Goal: Task Accomplishment & Management: Manage account settings

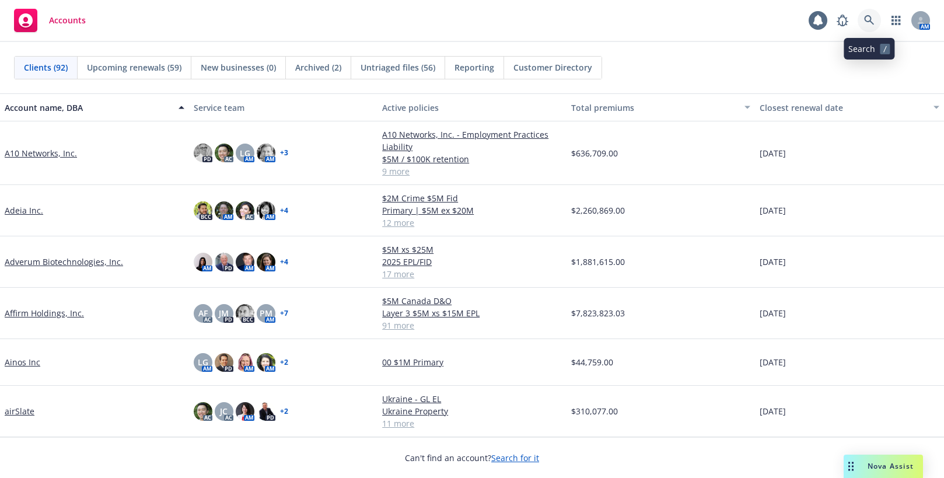
click at [869, 17] on icon at bounding box center [869, 20] width 11 height 11
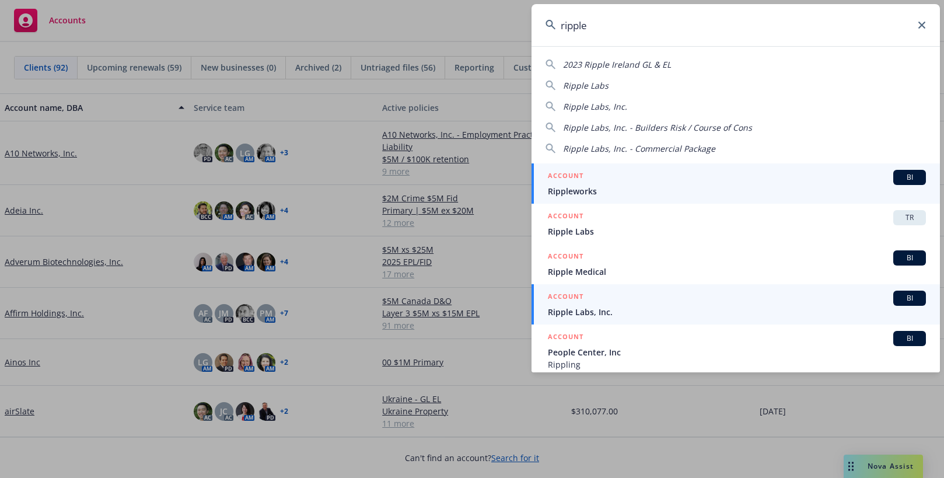
type input "ripple"
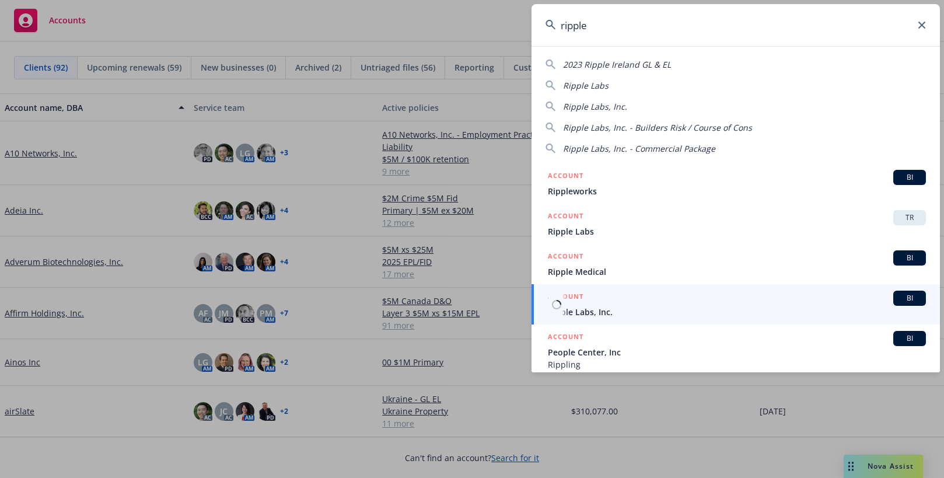
click at [582, 307] on span "Ripple Labs, Inc." at bounding box center [737, 312] width 378 height 12
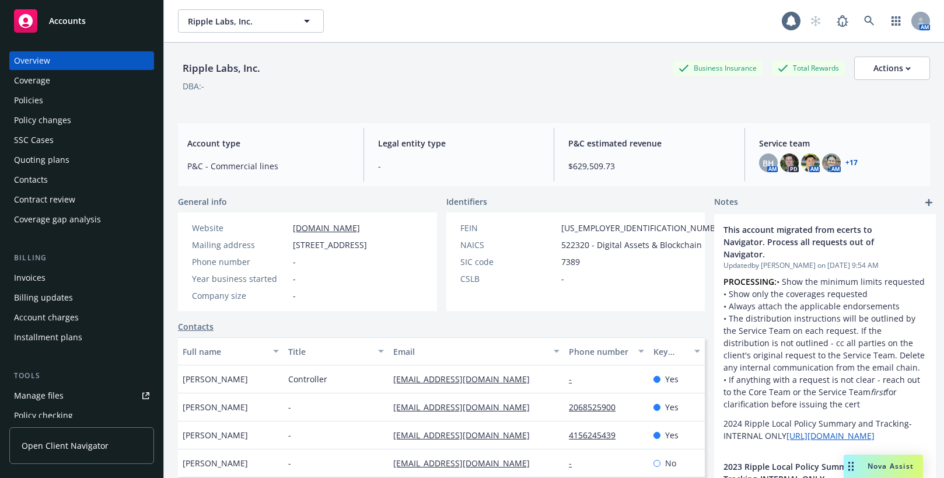
click at [26, 275] on div "Invoices" at bounding box center [30, 277] width 32 height 19
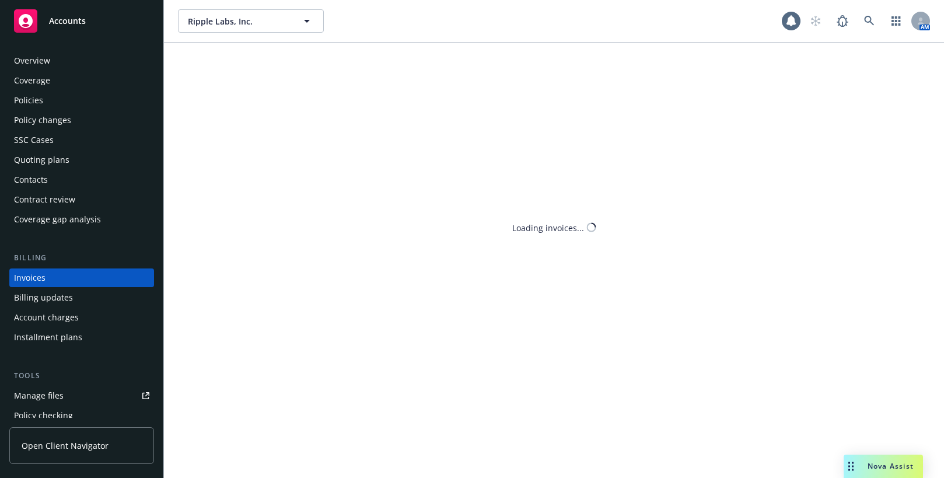
scroll to position [20, 0]
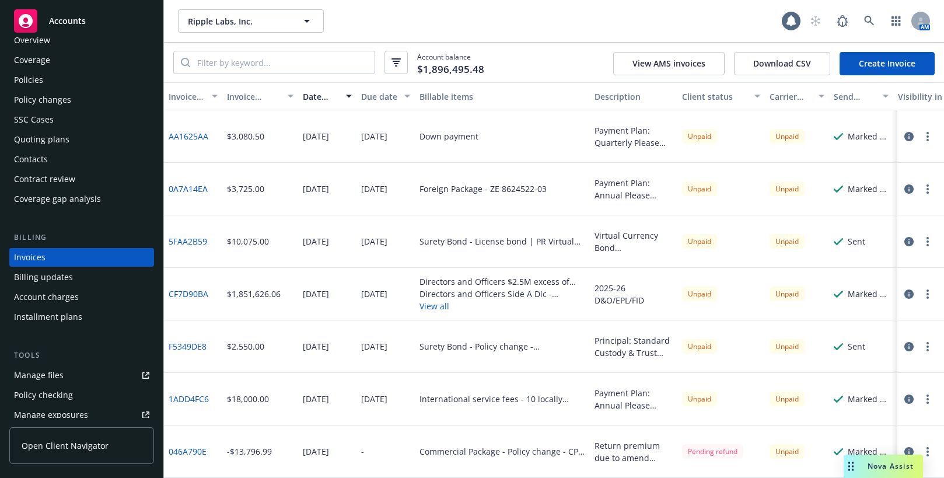
click at [40, 374] on div "Manage files" at bounding box center [39, 375] width 50 height 19
click at [869, 20] on icon at bounding box center [869, 21] width 11 height 11
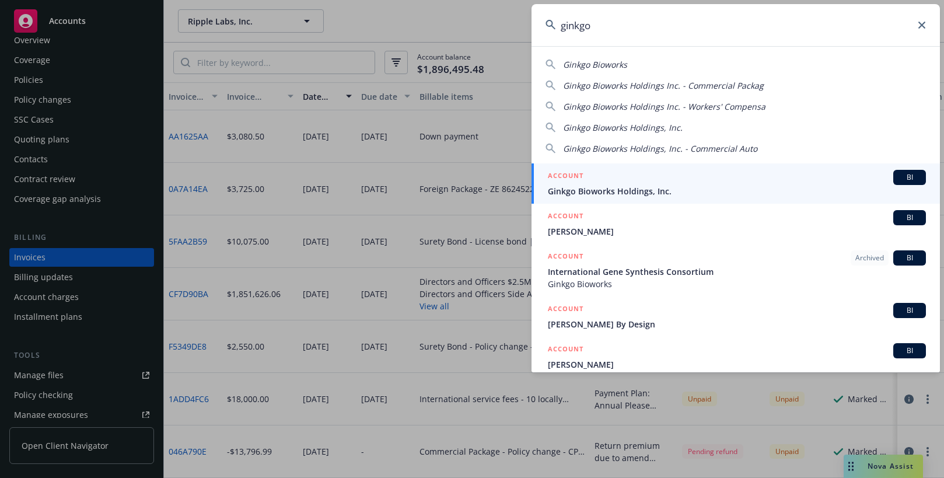
type input "ginkgo"
click at [641, 188] on span "Ginkgo Bioworks Holdings, Inc." at bounding box center [737, 191] width 378 height 12
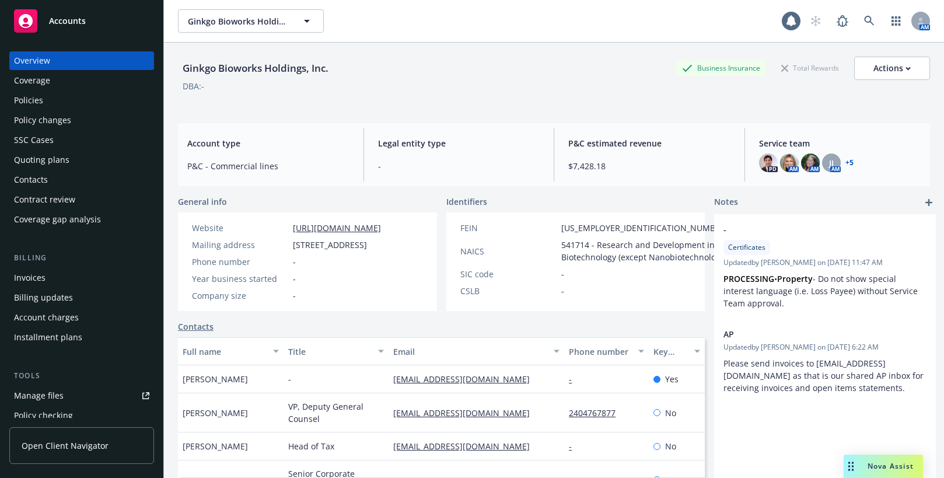
click at [40, 279] on div "Invoices" at bounding box center [30, 277] width 32 height 19
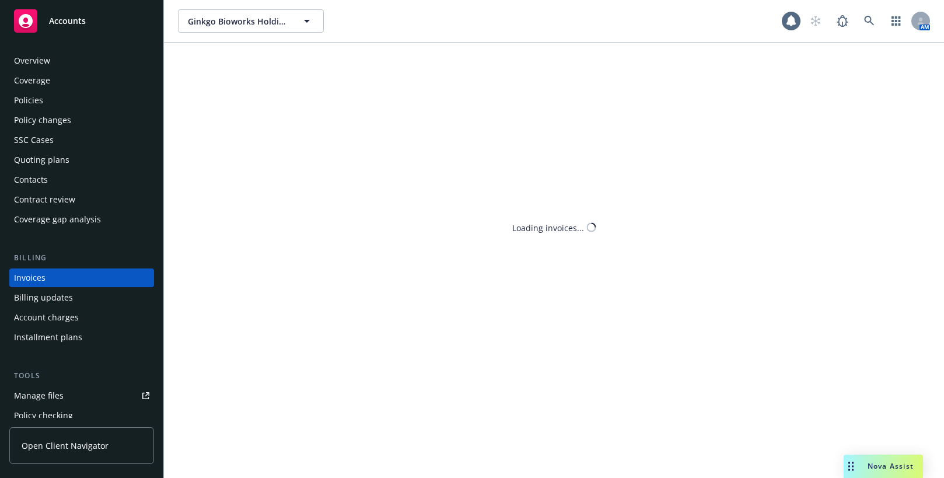
scroll to position [20, 0]
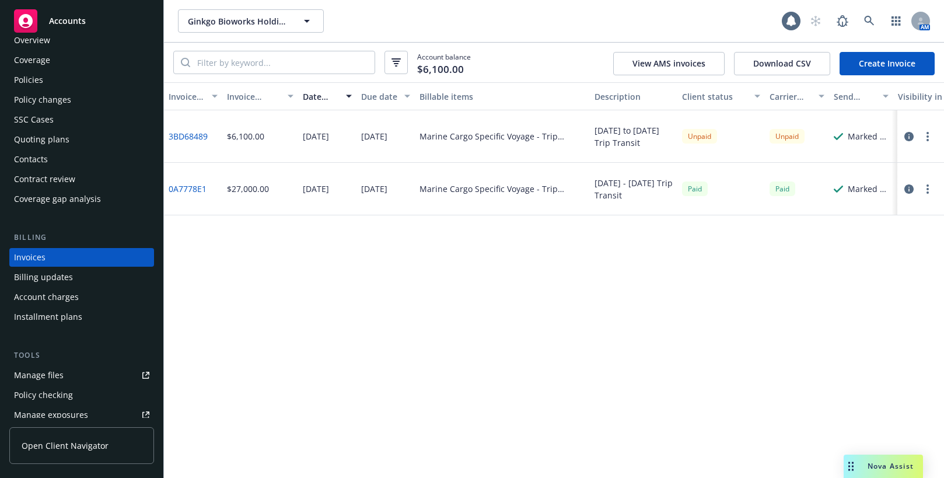
click at [893, 64] on link "Create Invoice" at bounding box center [886, 63] width 95 height 23
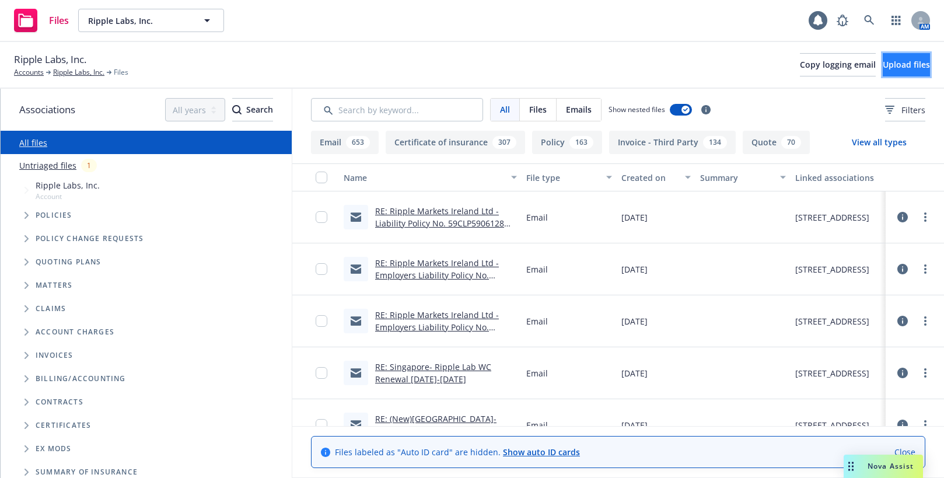
click at [884, 68] on span "Upload files" at bounding box center [906, 64] width 47 height 11
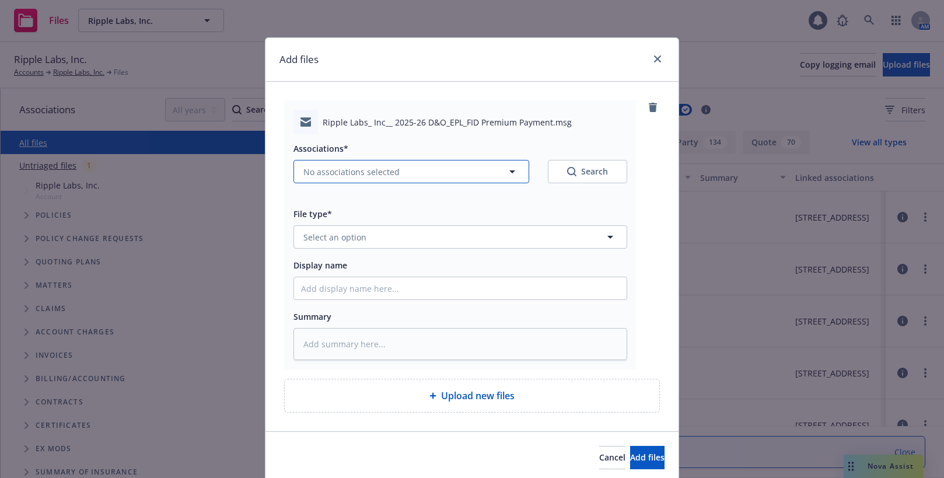
click at [346, 171] on span "No associations selected" at bounding box center [351, 172] width 96 height 12
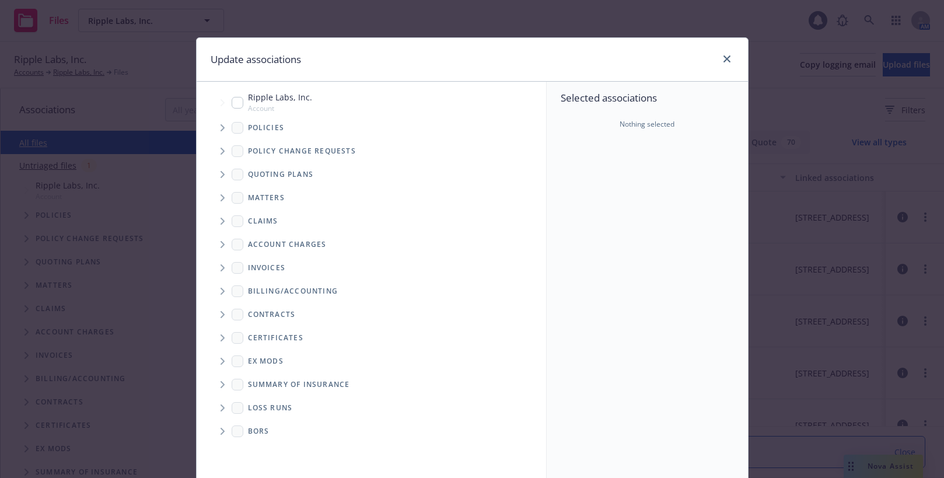
click at [221, 127] on icon "Tree Example" at bounding box center [223, 127] width 5 height 7
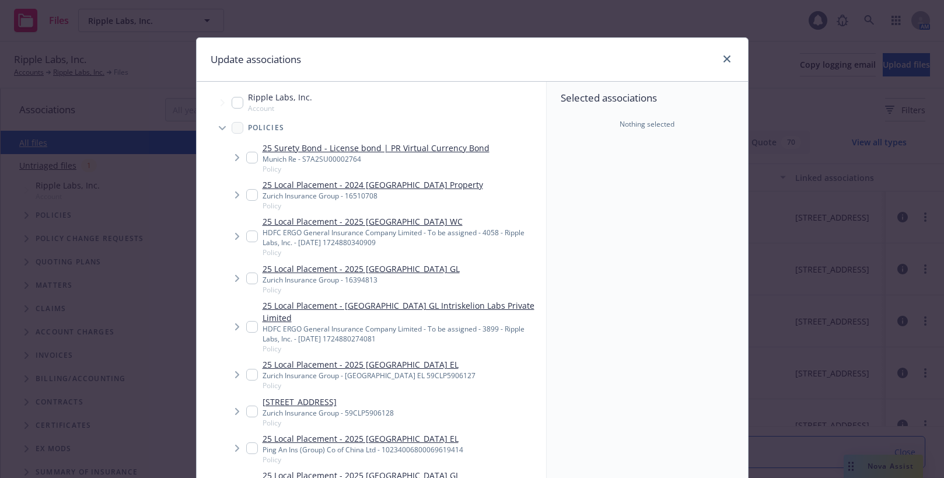
type textarea "x"
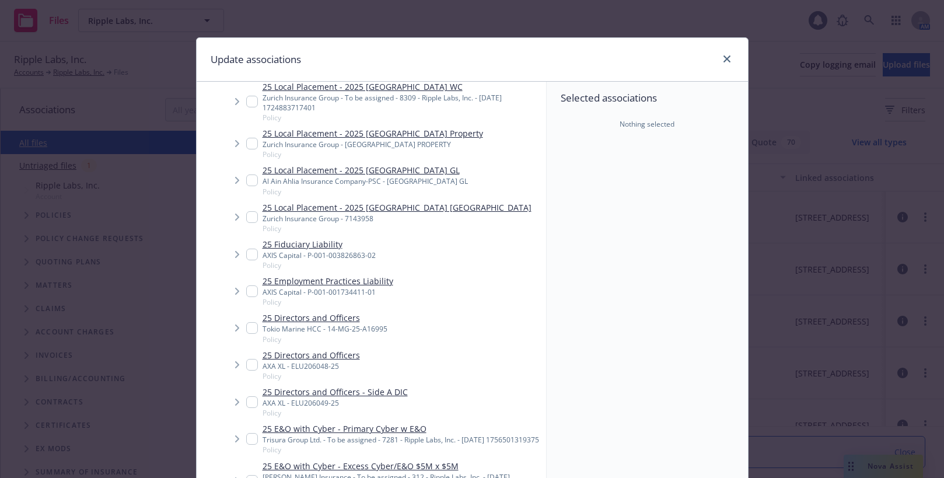
scroll to position [642, 0]
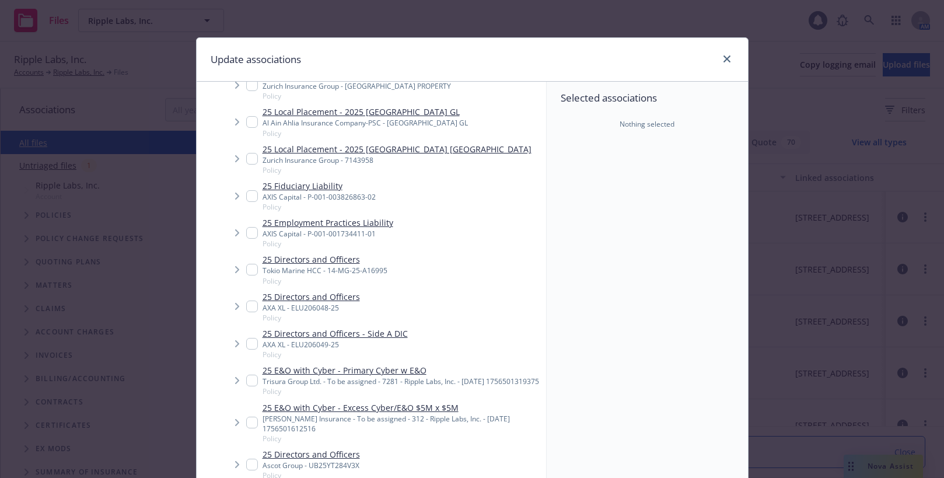
click at [249, 264] on input "Tree Example" at bounding box center [252, 270] width 12 height 12
checkbox input "true"
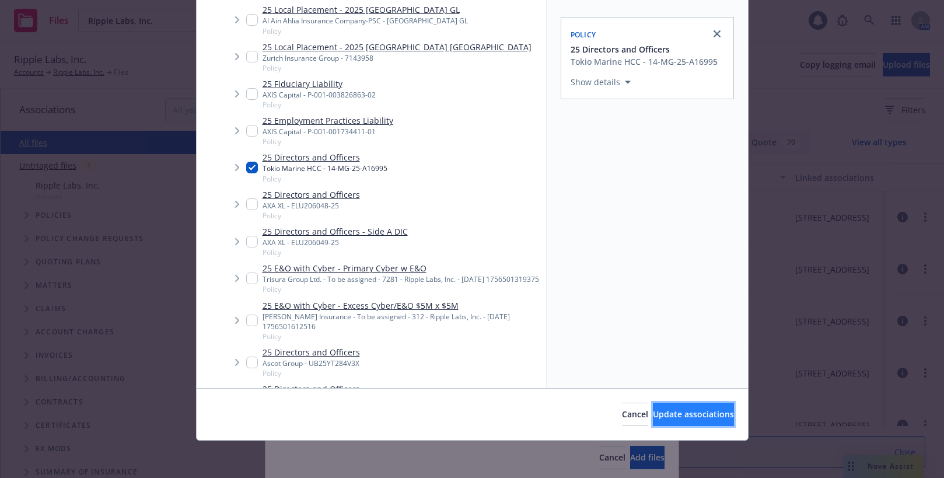
click at [662, 412] on span "Update associations" at bounding box center [693, 413] width 81 height 11
type textarea "x"
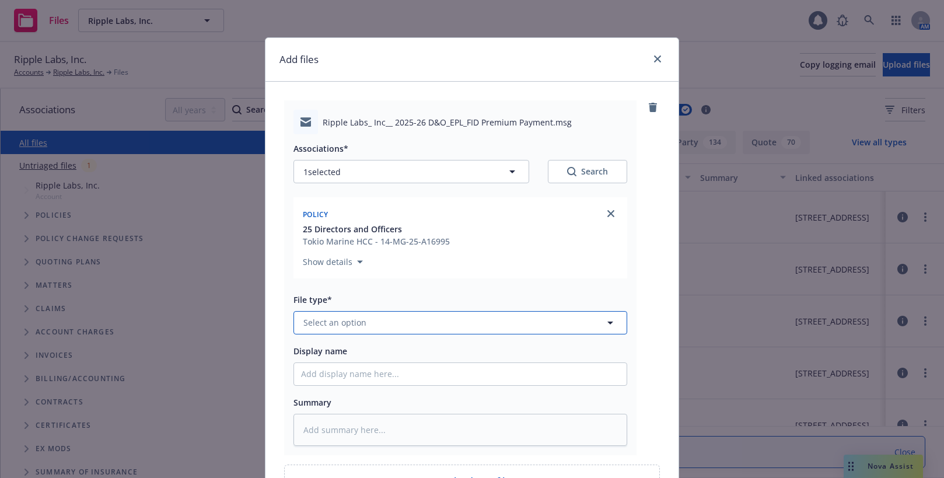
click at [369, 321] on button "Select an option" at bounding box center [460, 322] width 334 height 23
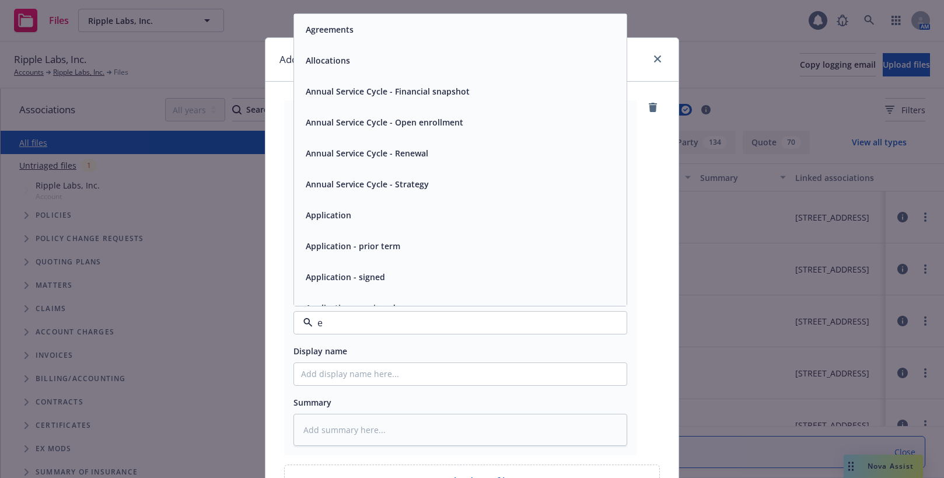
type input "em"
drag, startPoint x: 313, startPoint y: 62, endPoint x: 372, endPoint y: 272, distance: 217.4
click at [313, 68] on div "Email" at bounding box center [315, 60] width 29 height 17
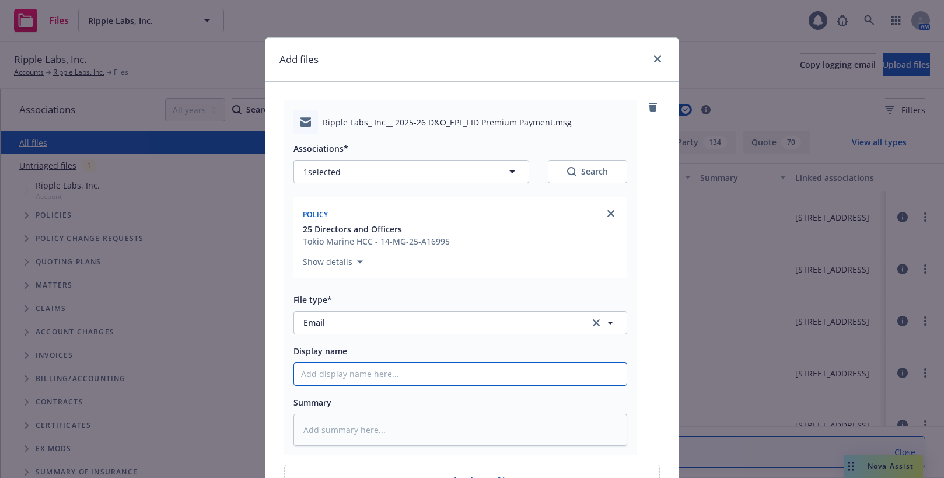
click at [394, 376] on input "Display name" at bounding box center [460, 374] width 333 height 22
type textarea "x"
type input "2"
type textarea "x"
type input "20"
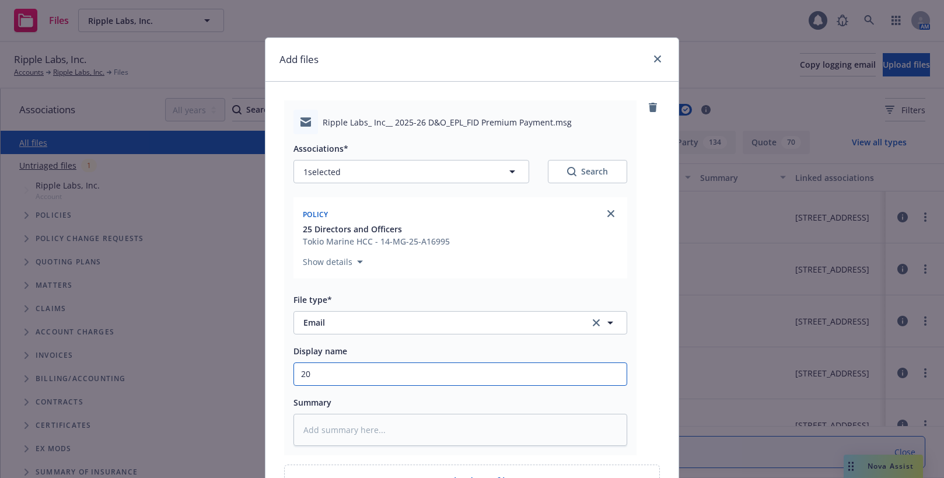
type textarea "x"
type input "202"
type textarea "x"
type input "2025"
type textarea "x"
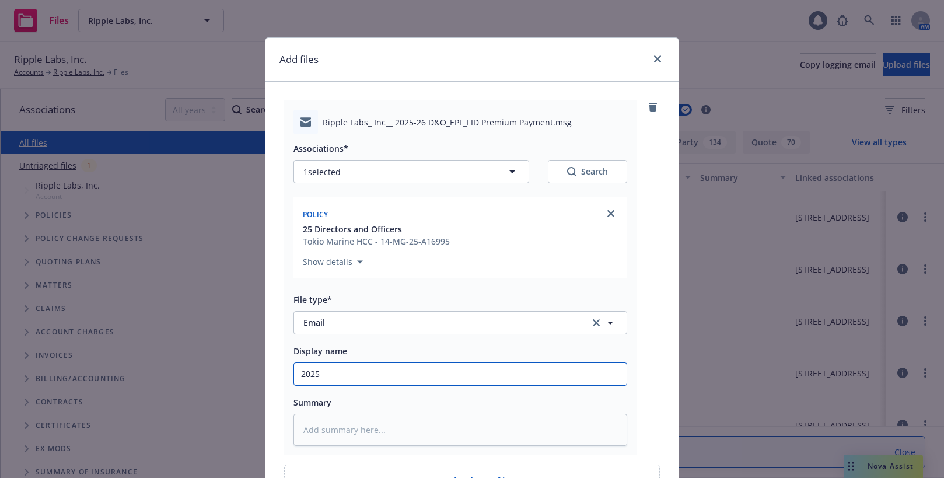
type input "2025-"
type textarea "x"
type input "2025-2"
type textarea "x"
type input "2025-26"
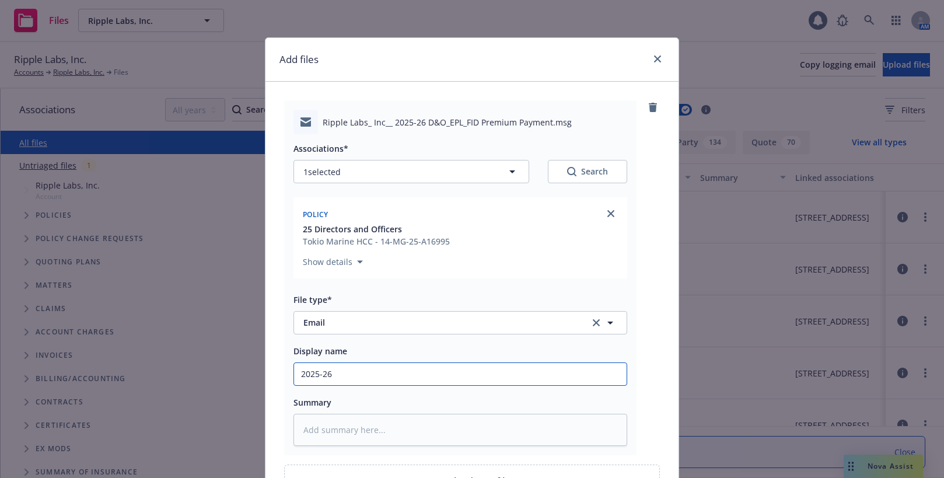
type textarea "x"
type input "2025-26"
type textarea "x"
type input "2025-26 d"
type textarea "x"
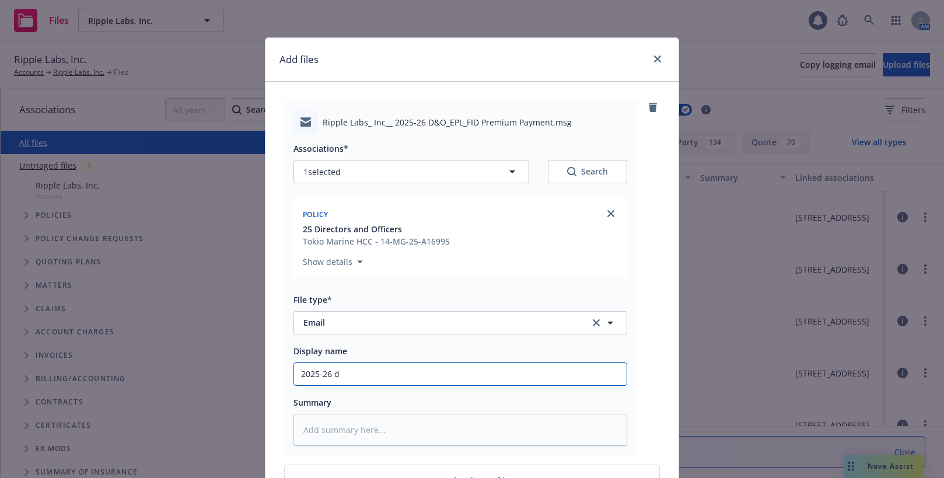
type input "2025-26 d&"
type textarea "x"
type input "2025-26 &"
type textarea "x"
type input "2025-26 D&"
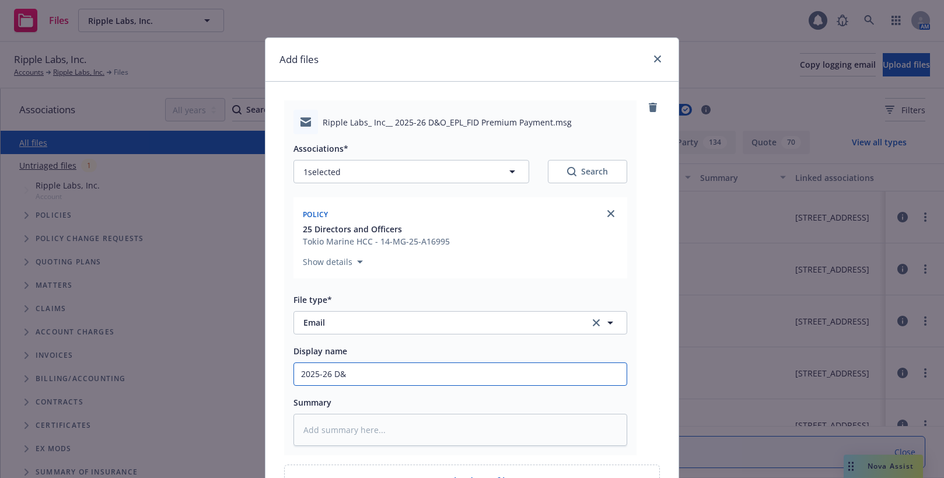
type textarea "x"
type input "2025-26 D&o"
type textarea "x"
type input "2025-26 D&o/"
type textarea "x"
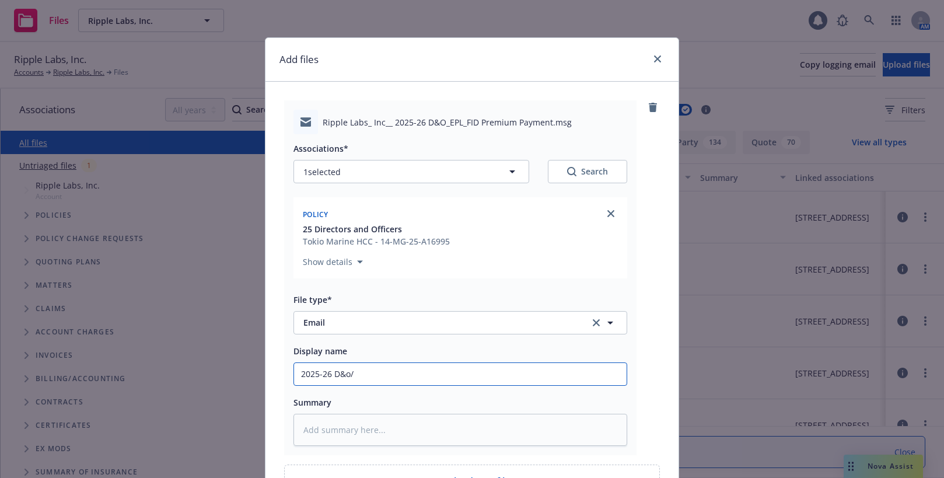
type input "2025-26 D&o/E"
type textarea "x"
type input "2025-26 D&o/EP"
type textarea "x"
type input "2025-26 D&o/EPL"
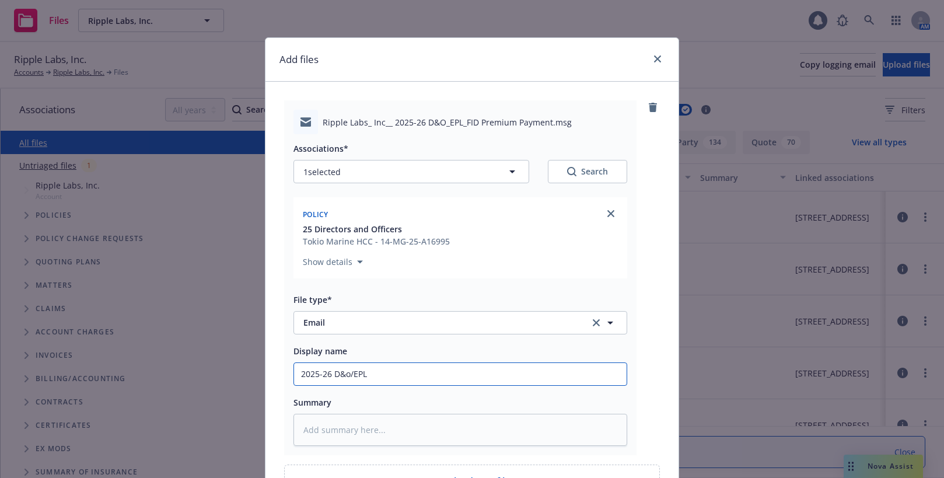
type textarea "x"
type input "2025-26 D&o/EPL/"
type textarea "x"
type input "2025-26 D&o/EPL/F"
type textarea "x"
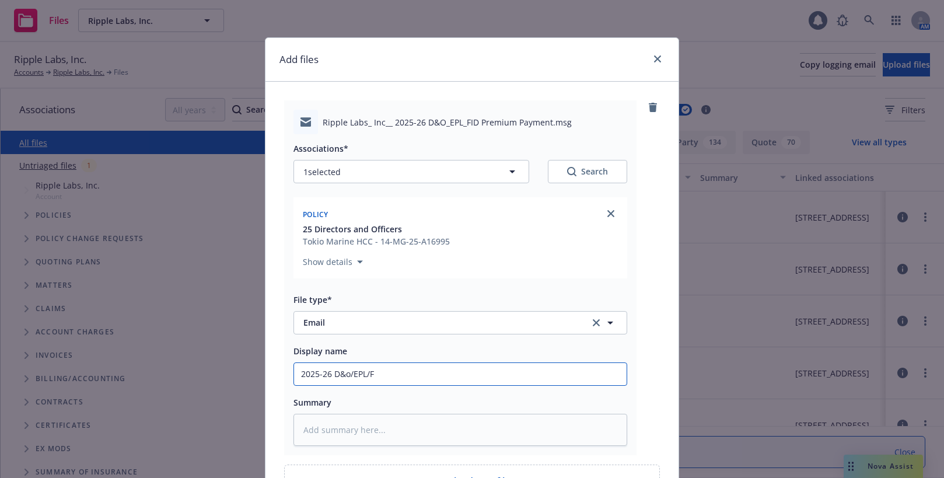
type input "2025-26 D&o/EPL/FI"
type textarea "x"
type input "2025-26 D&o/EPL/FID"
type textarea "x"
type input "2025-26 D&/EPL/FID"
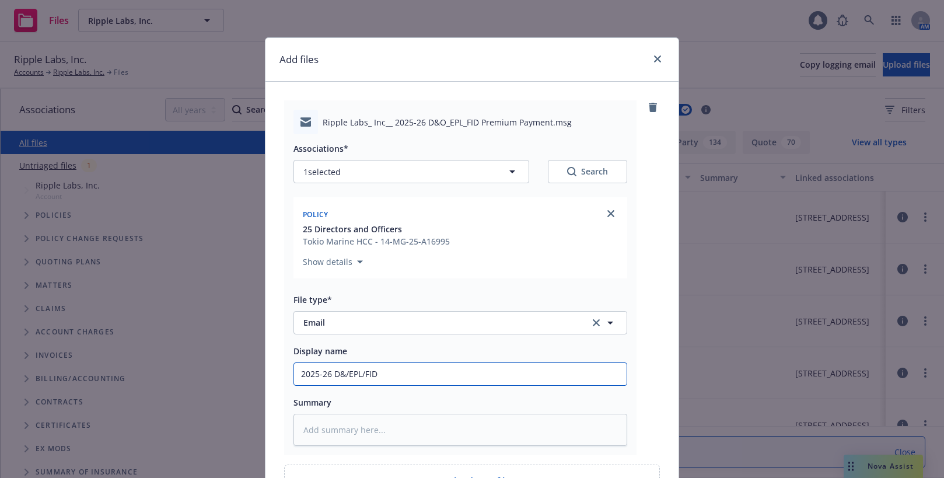
type textarea "x"
type input "2025-26 D&O/EPL/FID"
type textarea "x"
type input "2025-26 D&O/EPL/FID"
type textarea "x"
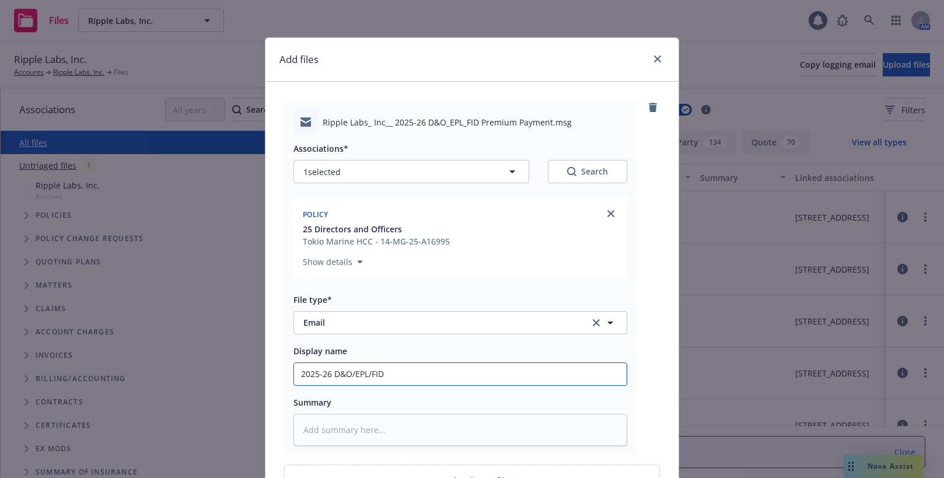
type input "2025-26 D&O/EPL/FID P"
type textarea "x"
type input "2025-26 D&O/EPL/FID Pa"
type textarea "x"
type input "2025-26 D&O/EPL/FID Par"
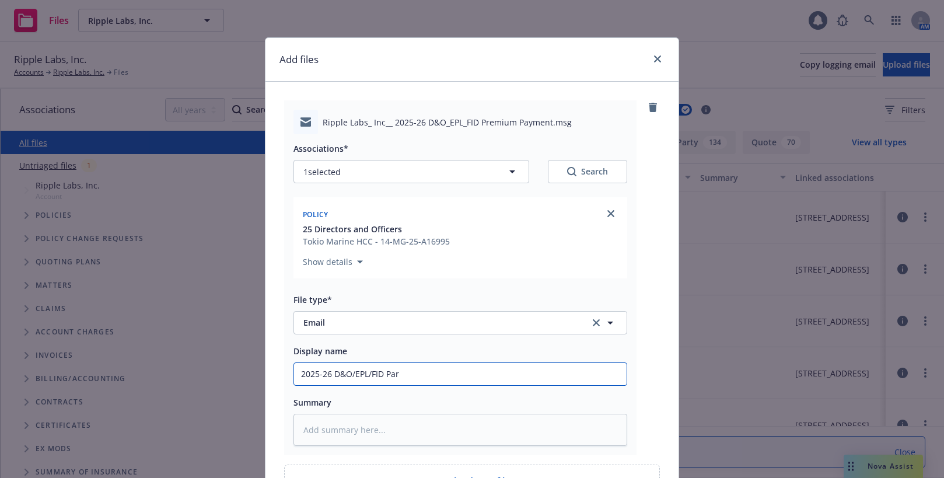
type textarea "x"
type input "2025-26 D&O/EPL/FID Pare"
type textarea "x"
type input "2025-26 D&O/EPL/FID Parem"
type textarea "x"
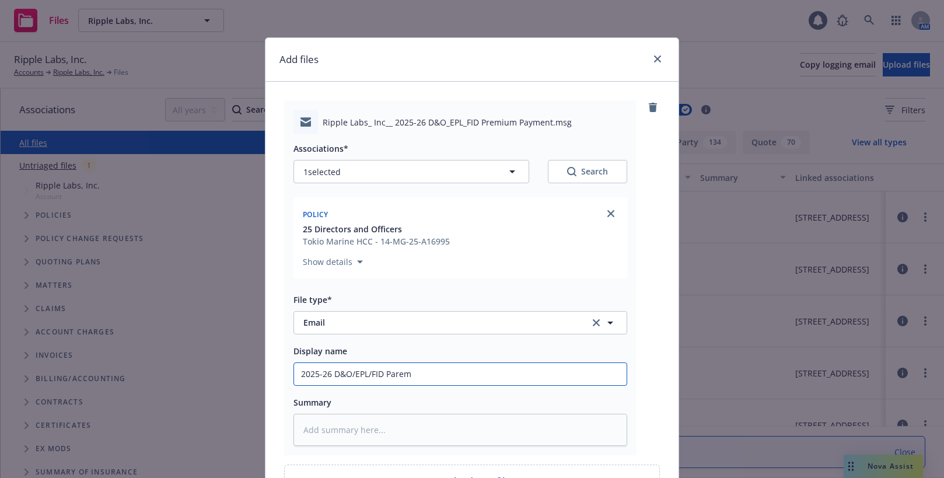
type input "2025-26 D&O/EPL/FID Paremi"
type textarea "x"
type input "2025-26 D&O/EPL/FID Paremim"
type textarea "x"
type input "2025-26 D&O/EPL/FID Paremi"
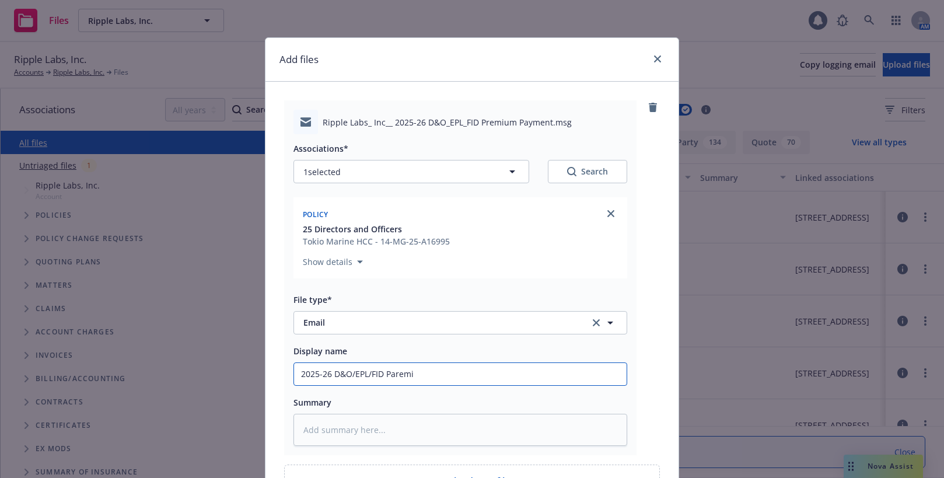
type textarea "x"
type input "2025-26 D&O/EPL/FID Paremiu"
type textarea "x"
type input "2025-26 D&O/EPL/FID Paremium"
type textarea "x"
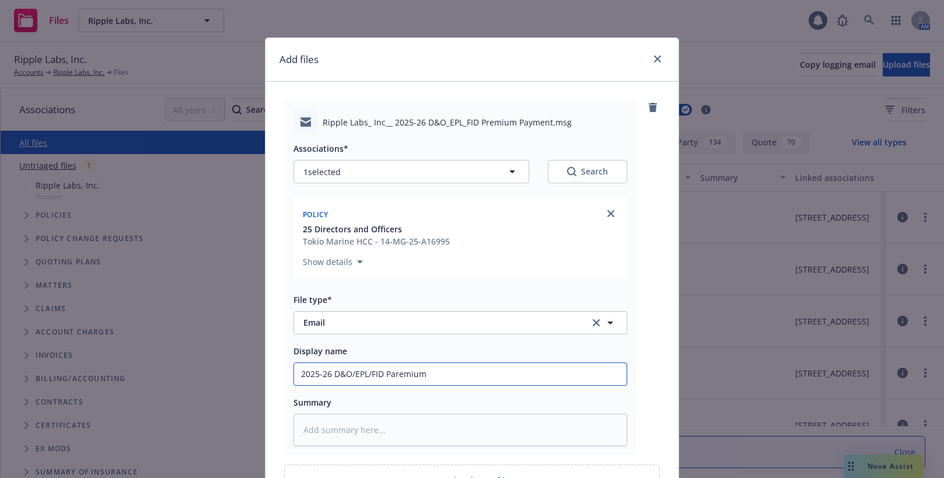
type input "2025-26 D&O/EPL/FID Premium"
type textarea "x"
type input "2025-26 D&O/EPL/FID Premium"
type textarea "x"
type input "2025-26 D&O/EPL/FID Premium F"
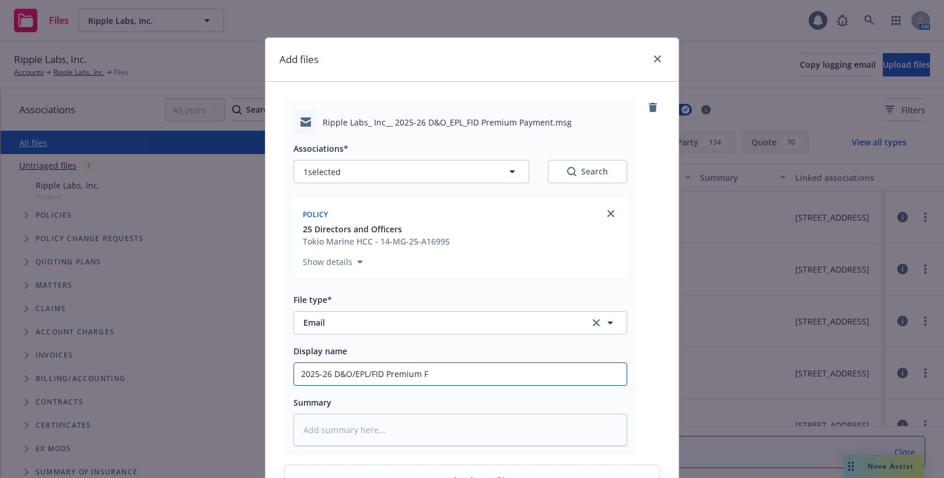
type textarea "x"
type input "2025-26 D&O/EPL/FID Premium Fo"
type textarea "x"
type input "2025-26 D&O/EPL/FID Premium Fol"
type textarea "x"
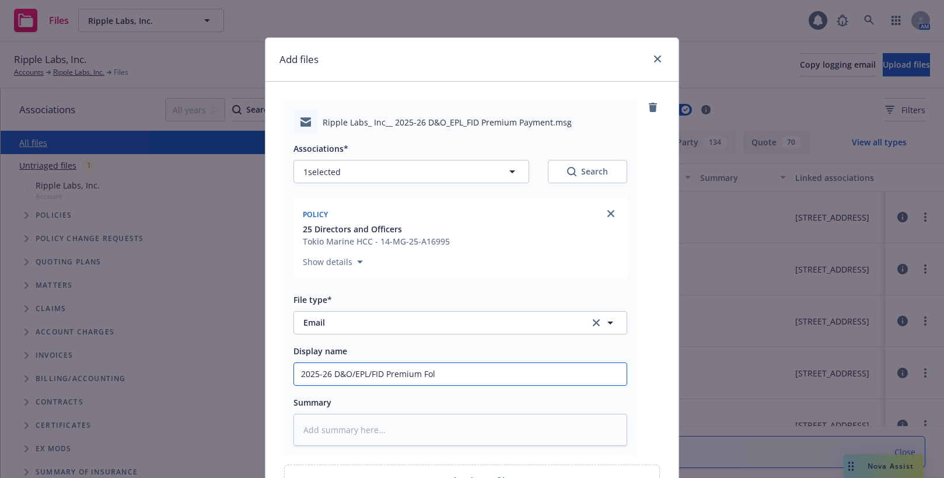
type input "2025-26 D&O/EPL/FID Premium Foll"
type textarea "x"
type input "2025-26 D&O/EPL/FID Premium Follo"
type textarea "x"
type input "2025-26 D&O/EPL/FID Premium Follow"
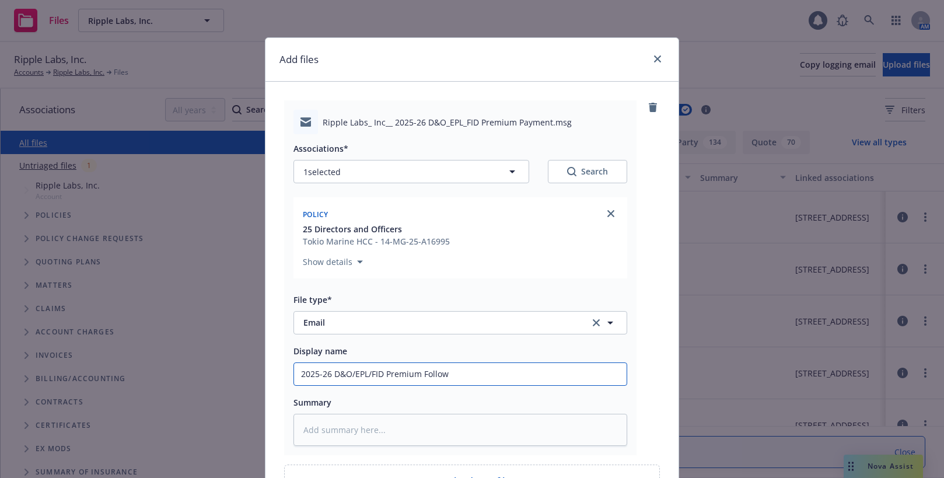
type textarea "x"
type input "2025-26 D&O/EPL/FID Premium Follow u"
type textarea "x"
type input "2025-26 D&O/EPL/FID Premium Follow up"
type textarea "x"
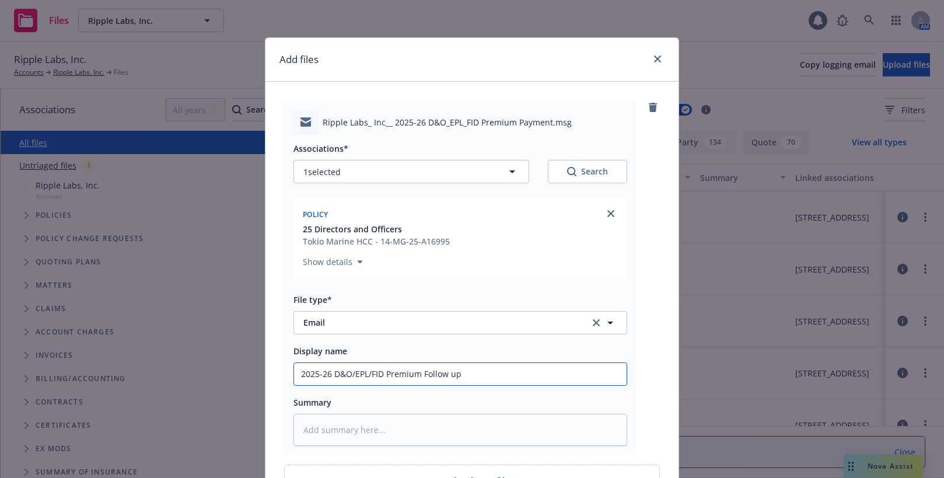
type input "2025-26 D&O/EPL/FID Premium Follow up"
type textarea "x"
type input "2025-26 D&O/EPL/FID Premium Follow up t"
type textarea "x"
type input "2025-26 D&O/EPL/FID Premium Follow up to"
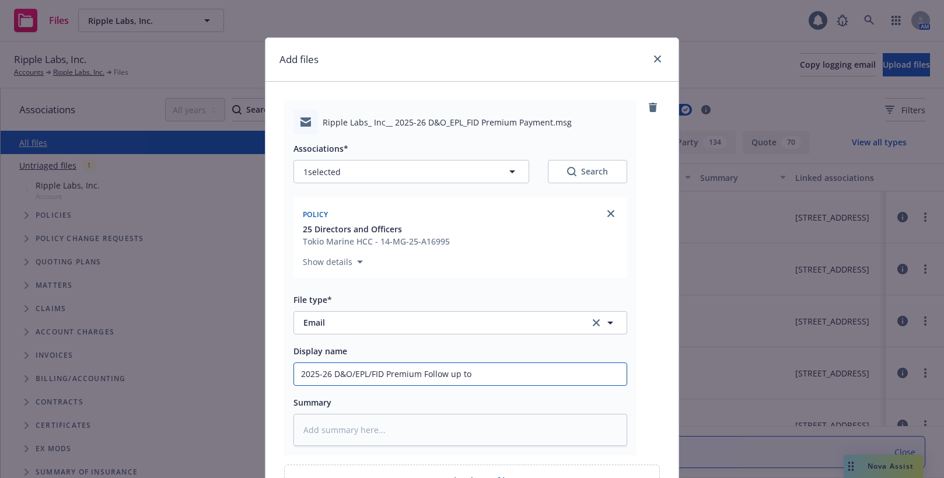
type textarea "x"
type input "2025-26 D&O/EPL/FID Premium Follow up to"
type textarea "x"
type input "2025-26 D&O/EPL/FID Premium Follow up to c"
type textarea "x"
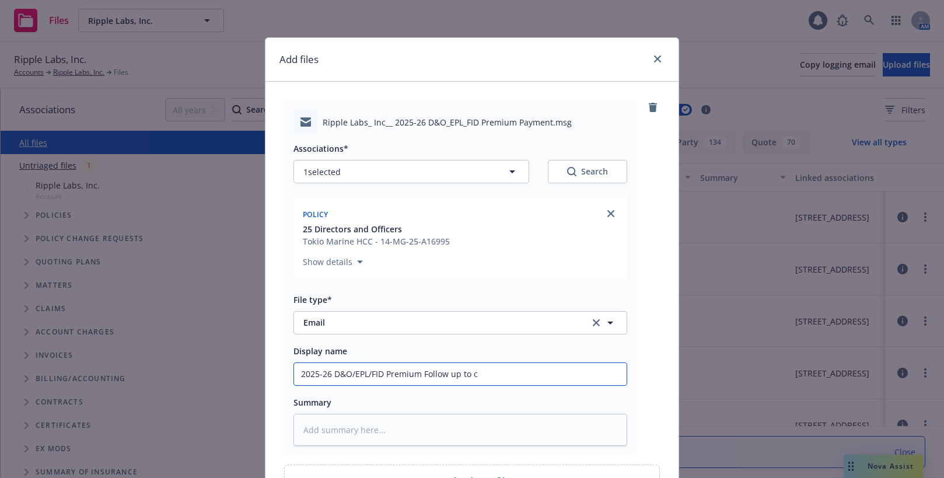
type input "2025-26 D&O/EPL/FID Premium Follow up to cl"
type textarea "x"
type input "2025-26 D&O/EPL/FID Premium Follow up to cli"
type textarea "x"
type input "2025-26 D&O/EPL/FID Premium Follow up to clie"
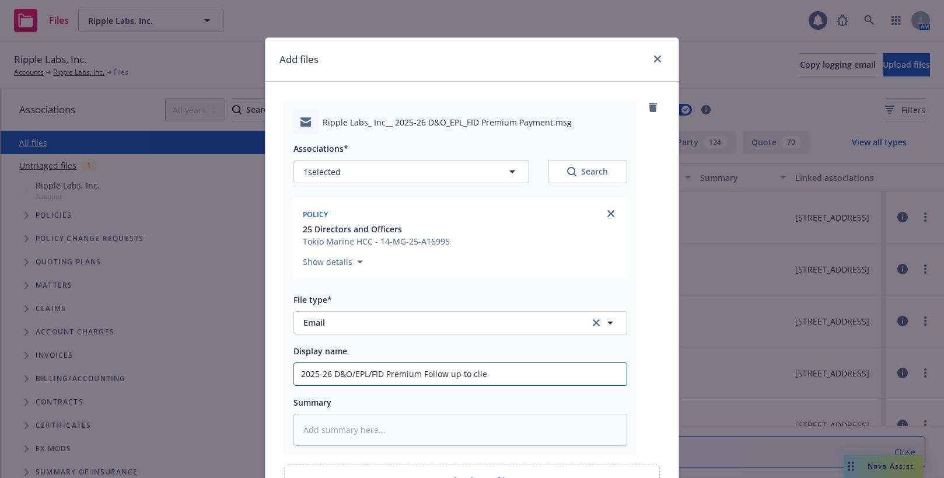
type textarea "x"
type input "2025-26 D&O/EPL/FID Premium Follow up to clien"
type textarea "x"
type input "2025-26 D&O/EPL/FID Premium Follow up to client"
type textarea "x"
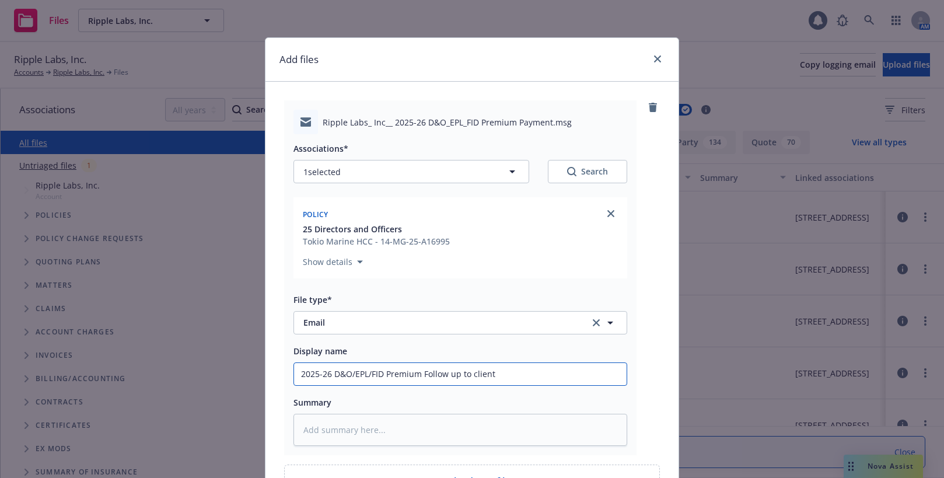
type input "2025-26 D&O/EPL/FID Premium Follow up to lient"
type textarea "x"
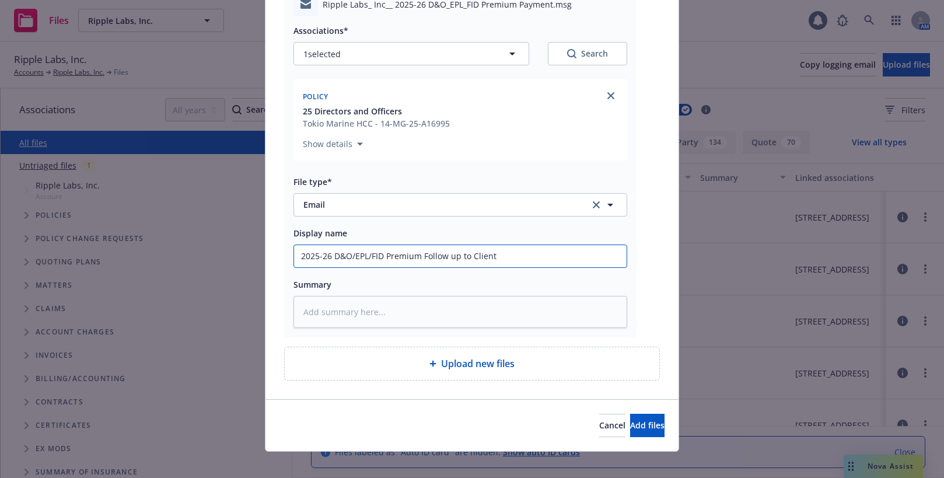
scroll to position [129, 0]
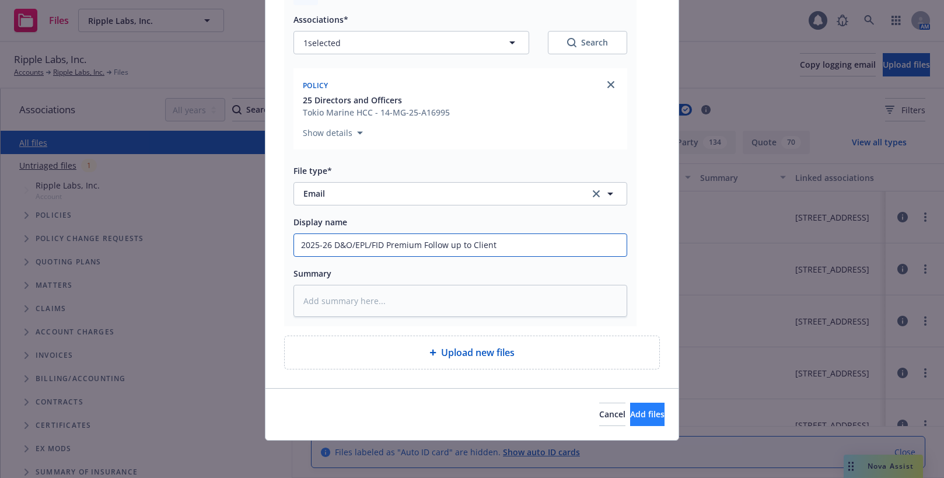
type input "2025-26 D&O/EPL/FID Premium Follow up to Client"
click at [638, 412] on span "Add files" at bounding box center [647, 413] width 34 height 11
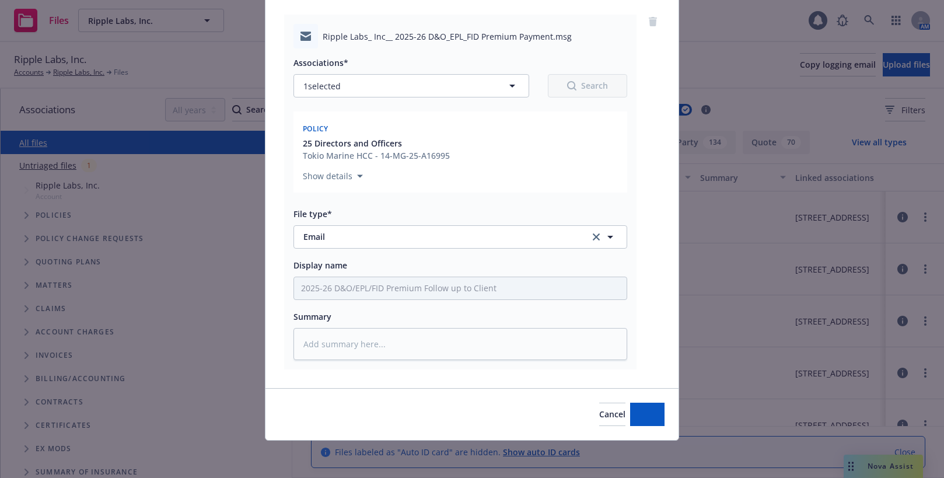
scroll to position [86, 0]
type textarea "x"
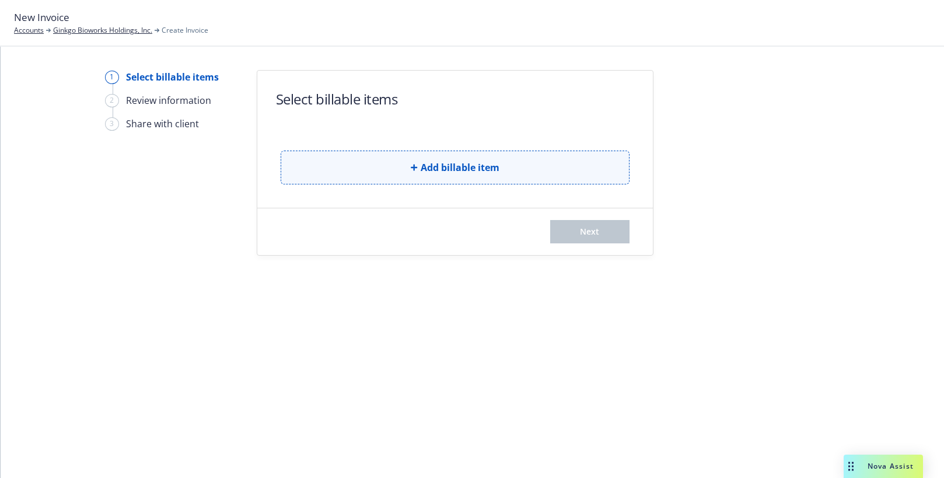
click at [482, 167] on span "Add billable item" at bounding box center [460, 167] width 79 height 14
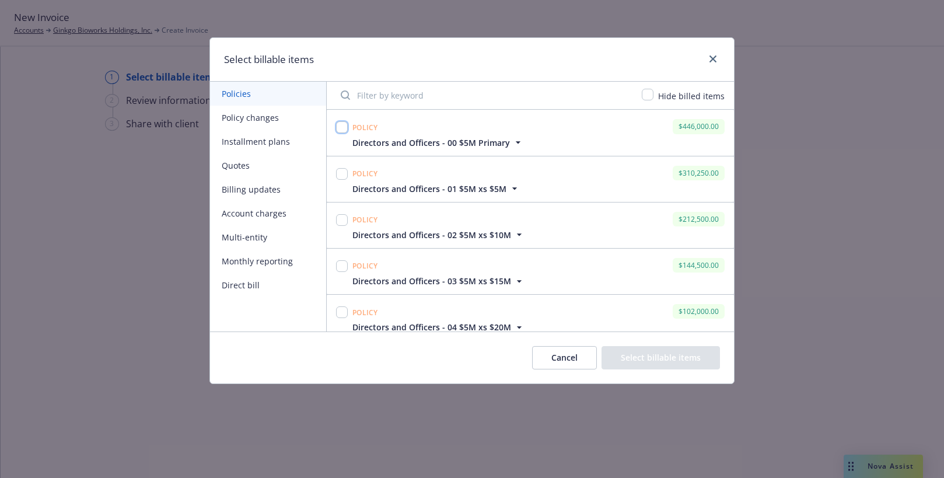
click at [344, 128] on input "checkbox" at bounding box center [342, 127] width 12 height 12
checkbox input "true"
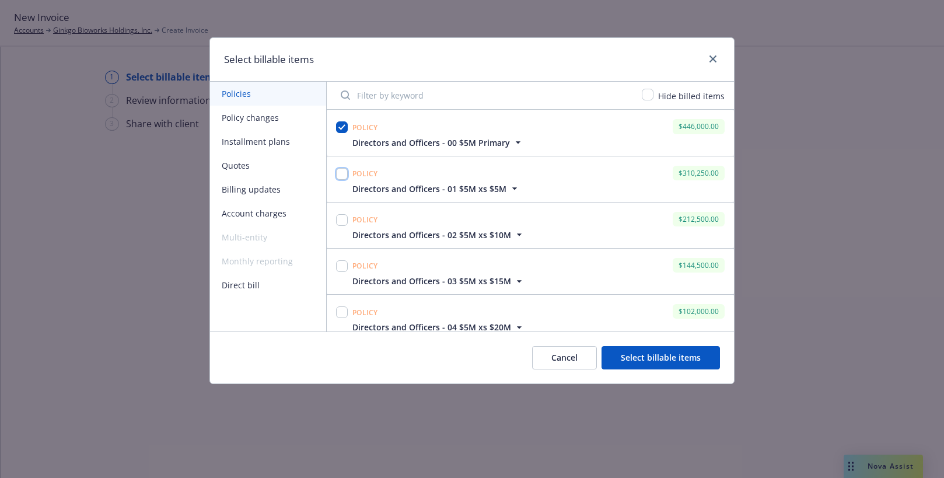
click at [340, 175] on input "checkbox" at bounding box center [342, 174] width 12 height 12
checkbox input "true"
click at [342, 218] on input "checkbox" at bounding box center [342, 220] width 12 height 12
checkbox input "true"
click at [342, 267] on input "checkbox" at bounding box center [342, 266] width 12 height 12
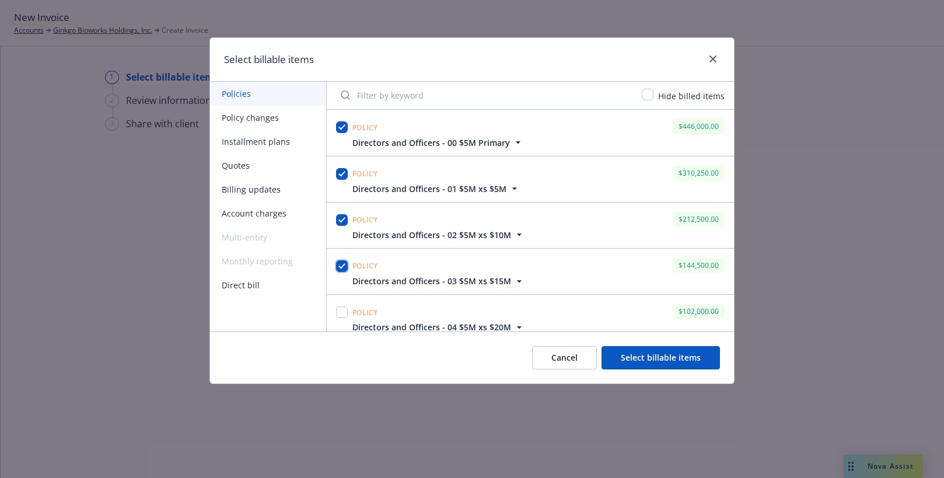
checkbox input "true"
click at [342, 313] on input "checkbox" at bounding box center [342, 312] width 12 height 12
checkbox input "true"
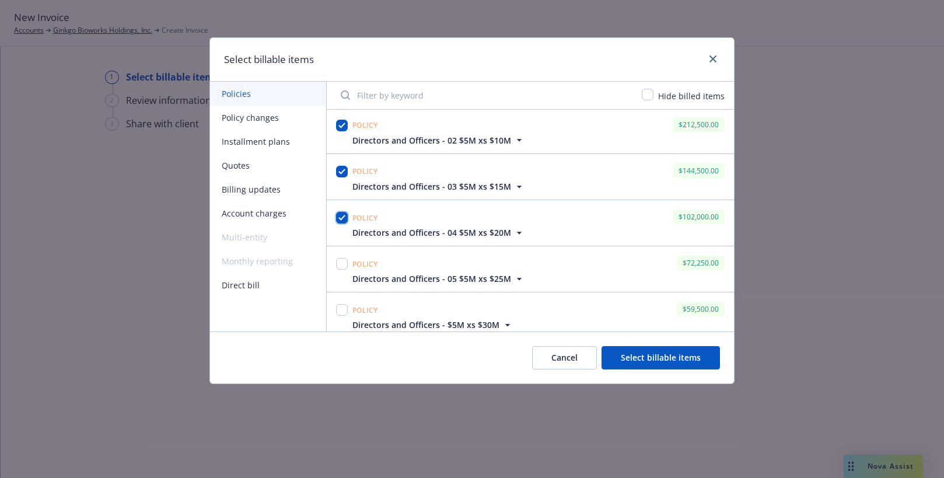
scroll to position [117, 0]
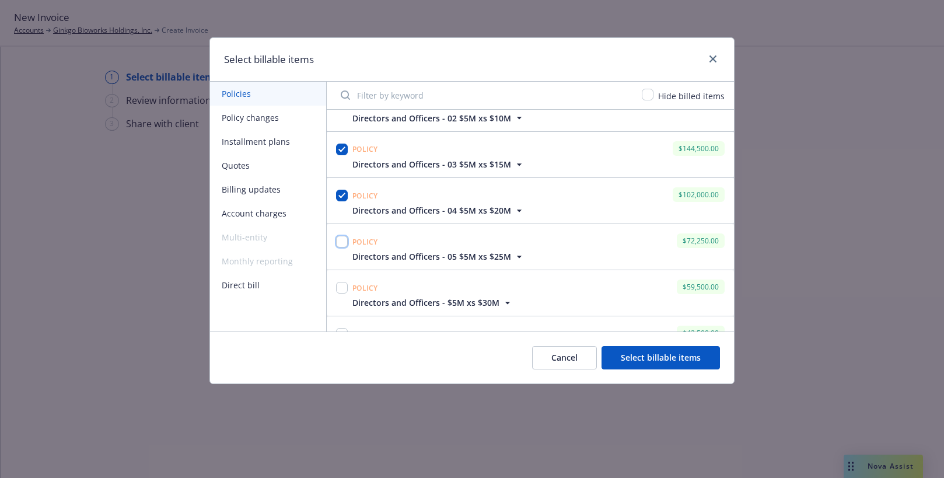
click at [339, 242] on input "checkbox" at bounding box center [342, 242] width 12 height 12
checkbox input "true"
click at [342, 288] on input "checkbox" at bounding box center [342, 288] width 12 height 12
checkbox input "true"
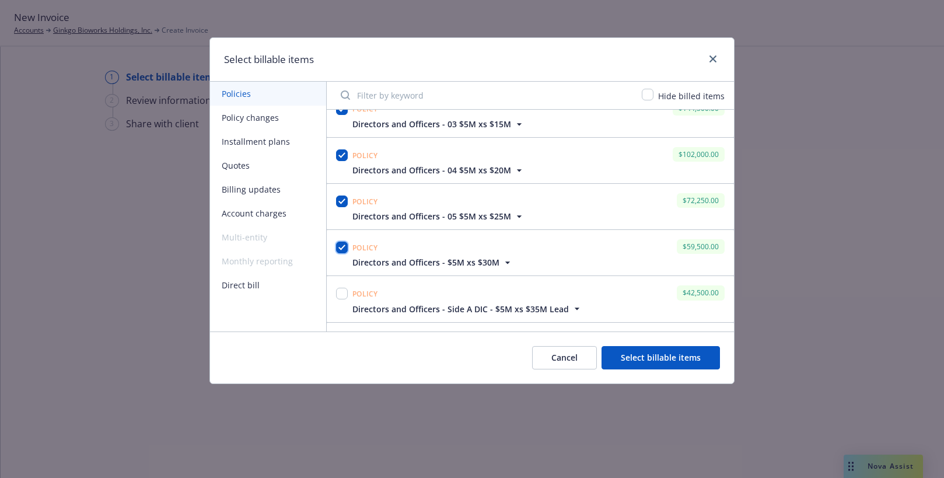
scroll to position [233, 0]
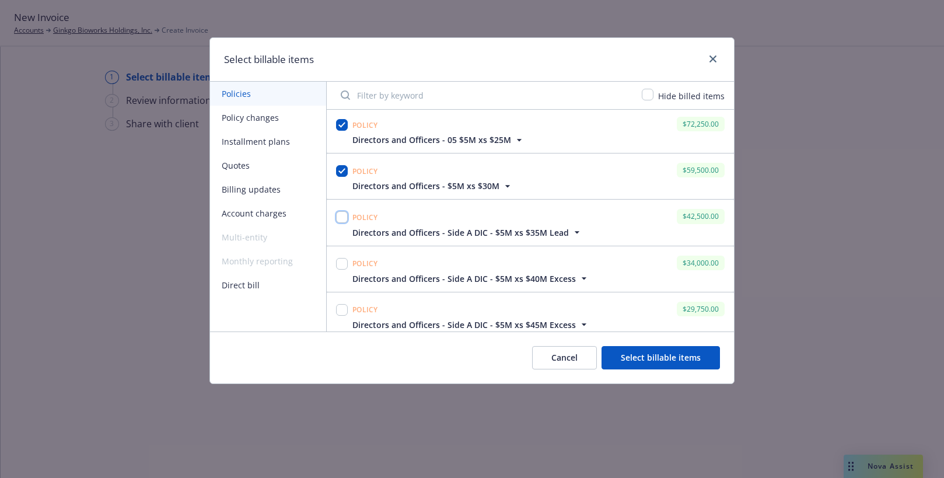
click at [344, 215] on input "checkbox" at bounding box center [342, 217] width 12 height 12
checkbox input "true"
click at [342, 263] on input "checkbox" at bounding box center [342, 264] width 12 height 12
checkbox input "true"
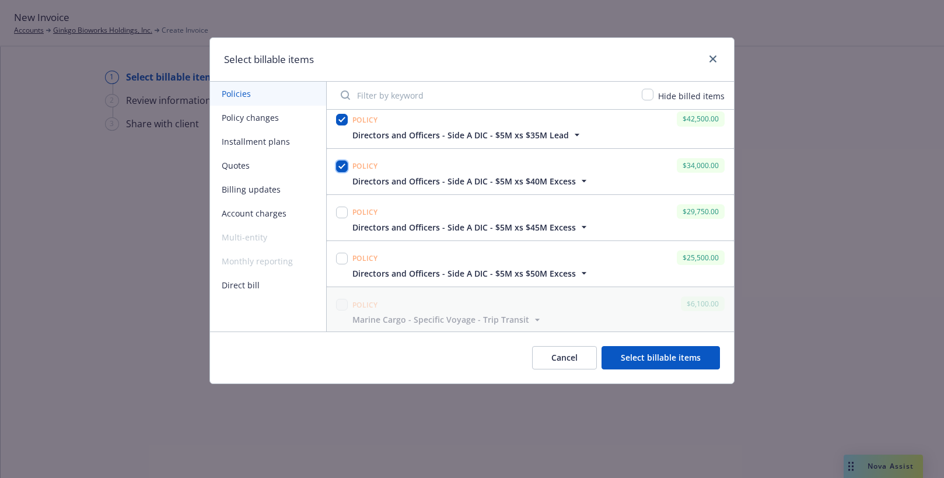
scroll to position [350, 0]
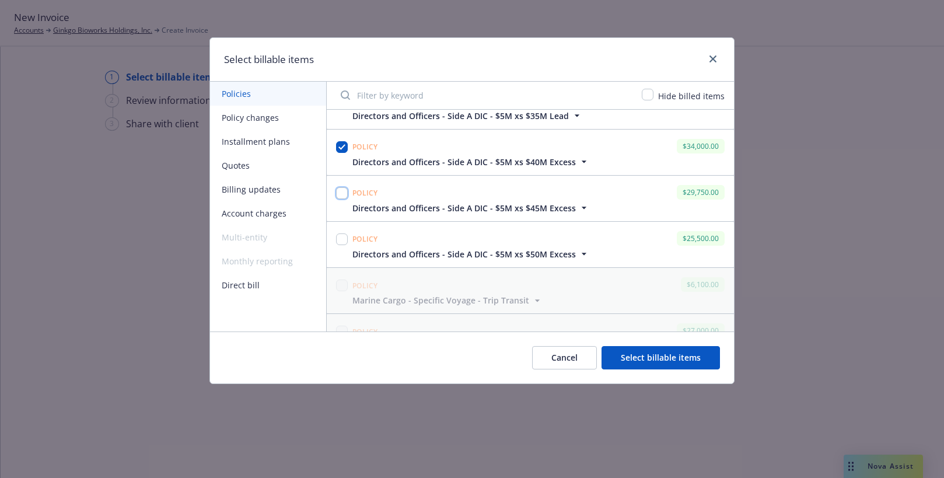
click at [343, 194] on input "checkbox" at bounding box center [342, 193] width 12 height 12
checkbox input "true"
click at [342, 244] on input "checkbox" at bounding box center [342, 239] width 12 height 12
checkbox input "true"
click at [671, 359] on button "Select billable items" at bounding box center [660, 357] width 118 height 23
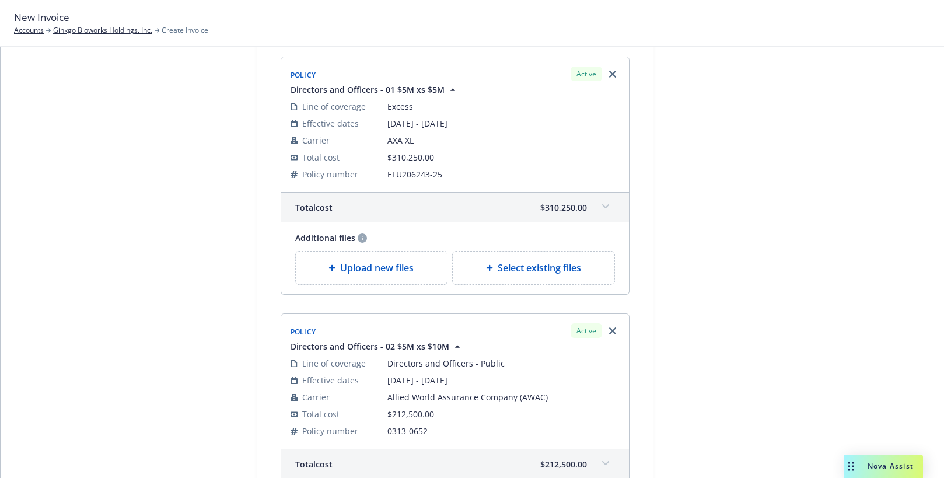
scroll to position [0, 0]
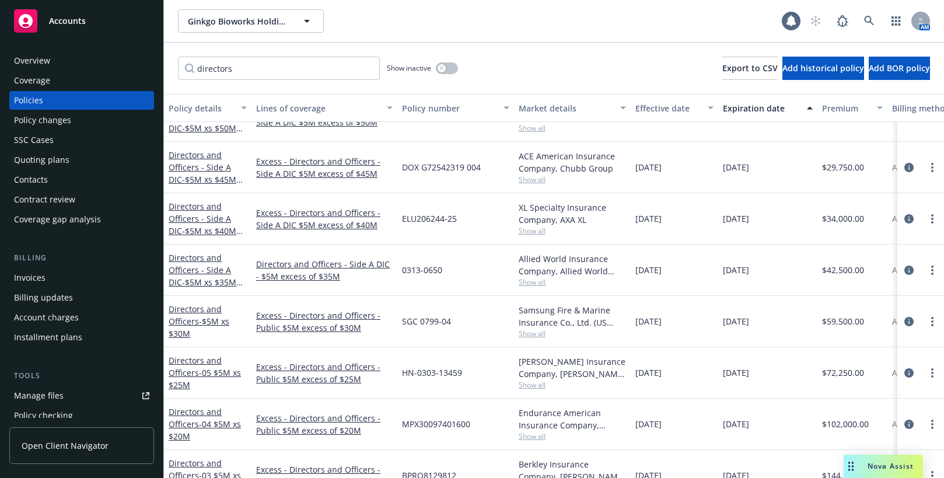
scroll to position [29, 0]
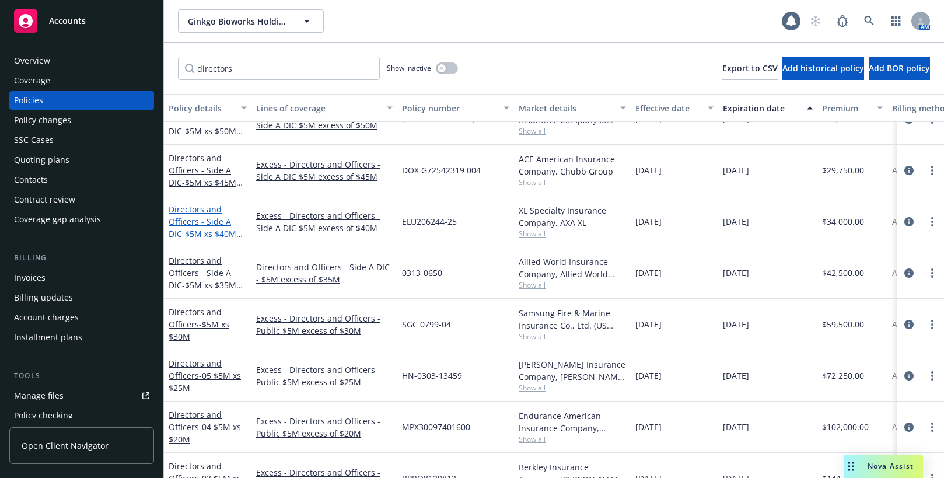
type input "directors"
click at [208, 223] on link "Directors and Officers - Side A DIC - $5M xs $40M Excess" at bounding box center [203, 228] width 68 height 48
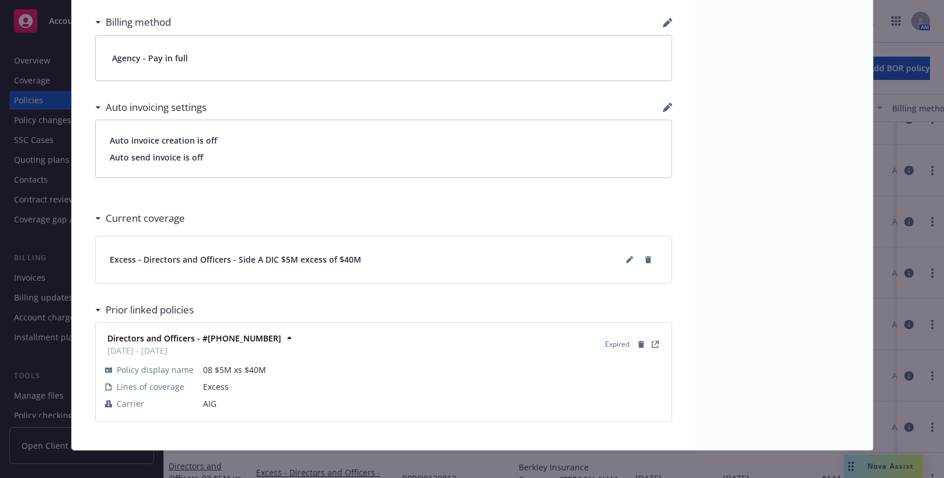
scroll to position [768, 0]
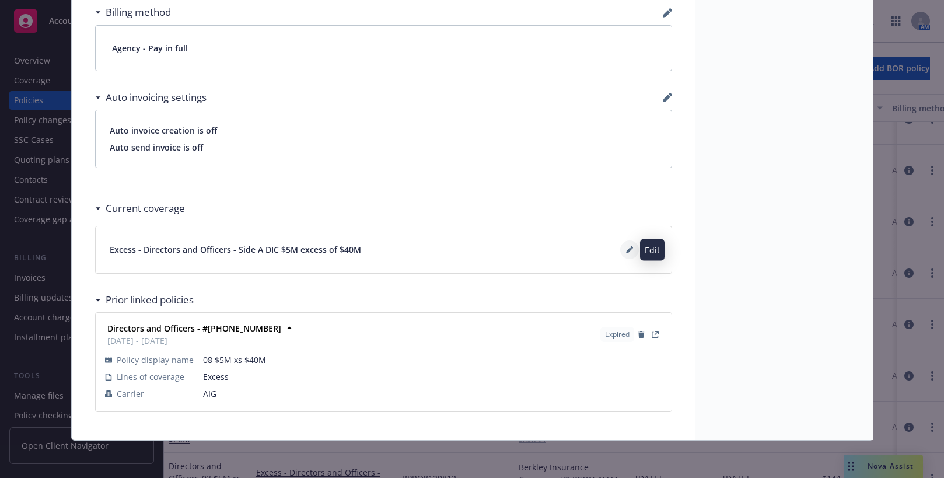
click at [626, 250] on icon at bounding box center [629, 249] width 7 height 7
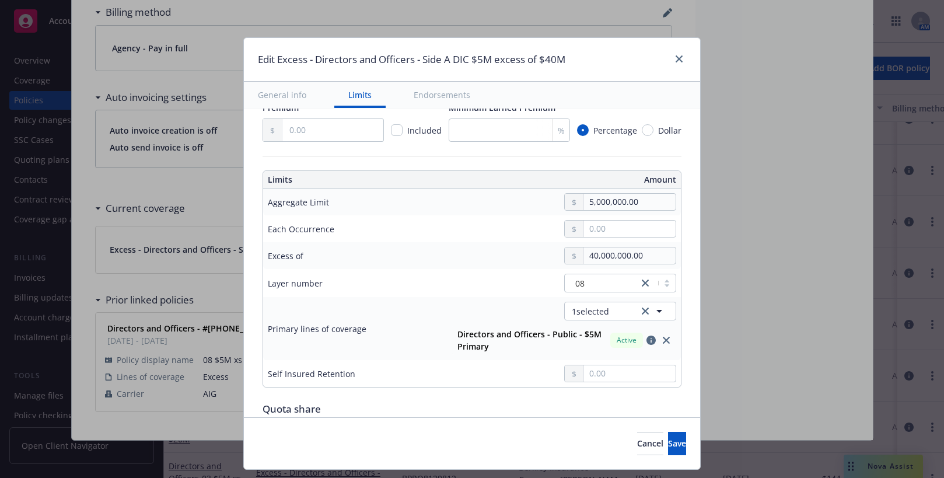
scroll to position [292, 0]
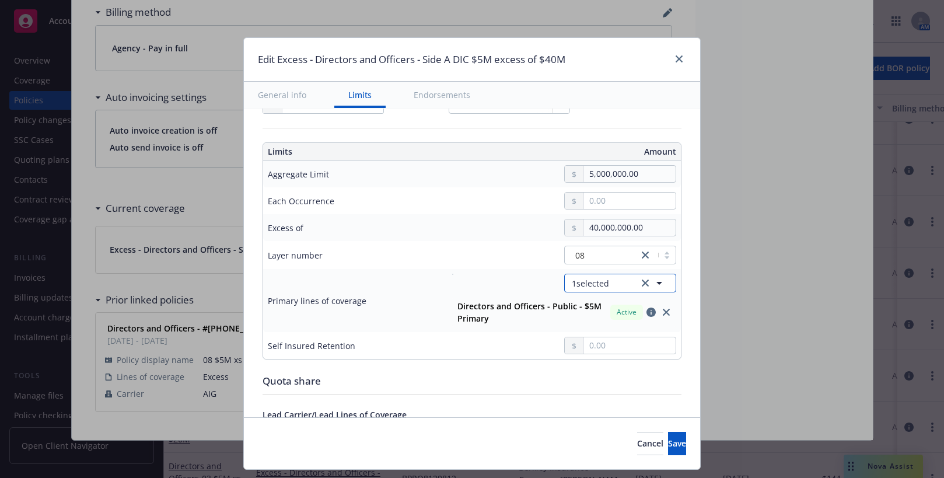
click at [652, 282] on icon "button" at bounding box center [659, 283] width 14 height 14
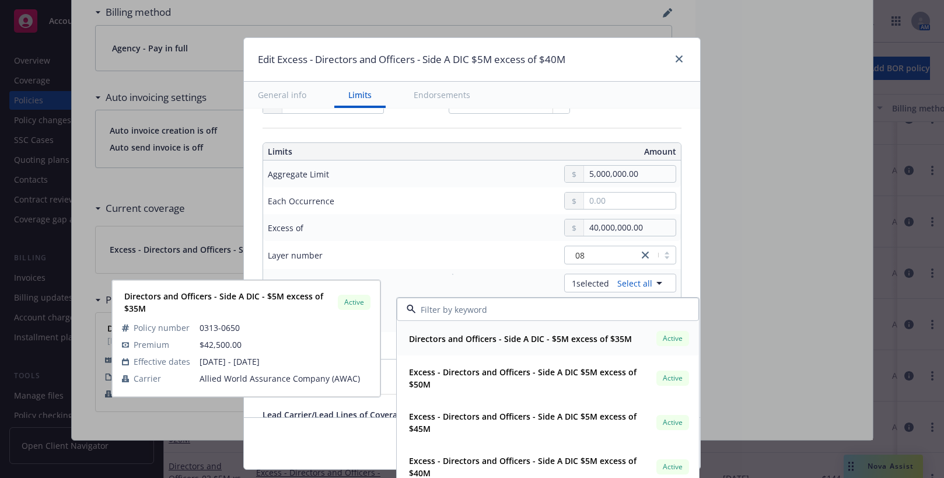
click at [607, 338] on strong "Directors and Officers - Side A DIC - $5M excess of $35M" at bounding box center [520, 338] width 223 height 11
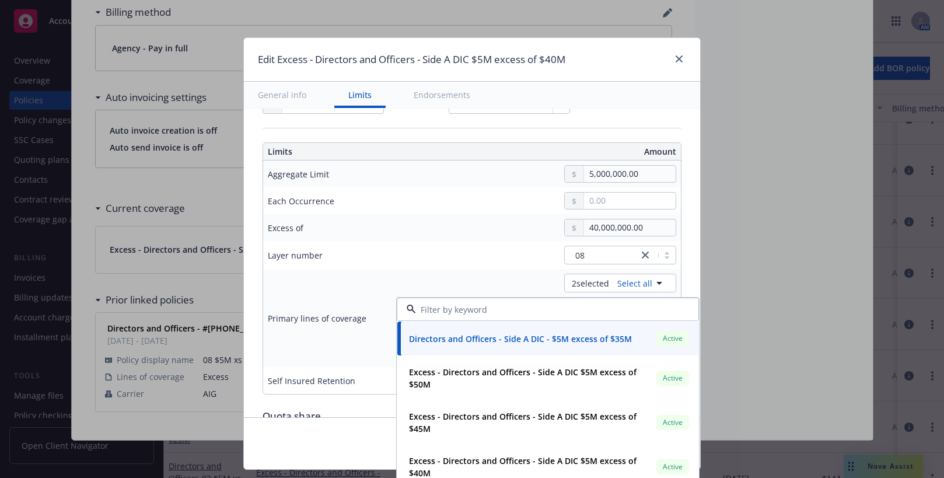
click at [497, 266] on td "08" at bounding box center [559, 255] width 243 height 28
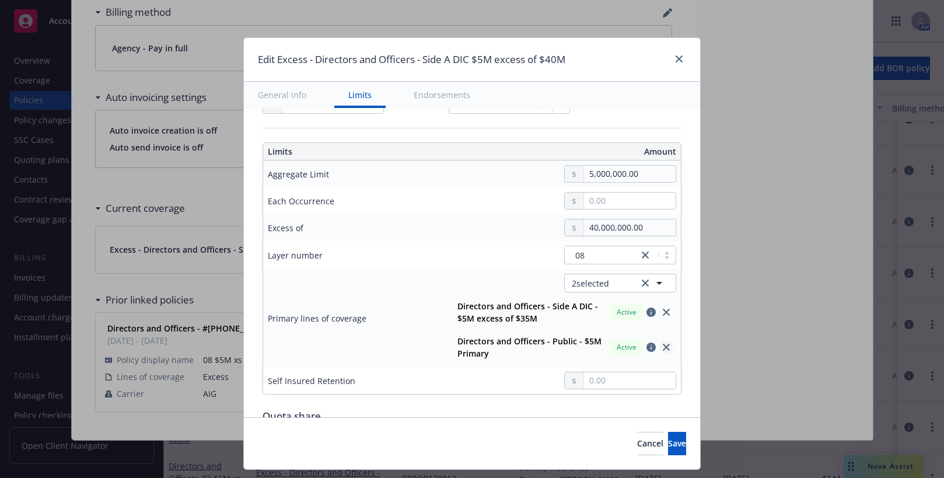
click at [663, 345] on icon "close" at bounding box center [666, 347] width 7 height 7
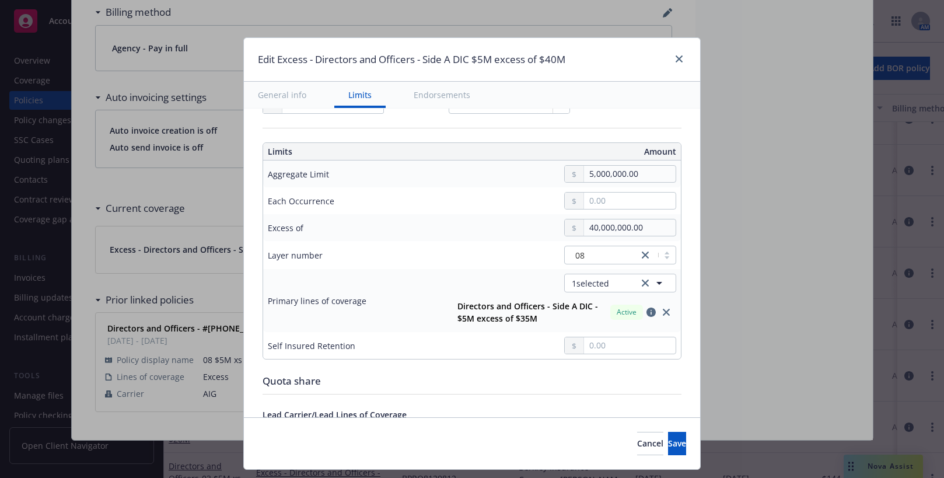
type input "Directors and Officers - Side A DIC $5M excess of $40M"
click at [668, 446] on button "Save" at bounding box center [677, 443] width 18 height 23
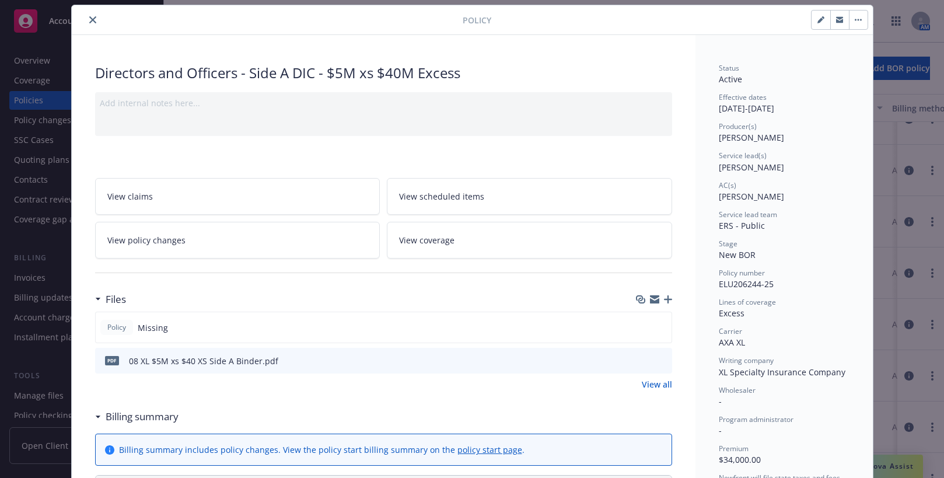
scroll to position [0, 0]
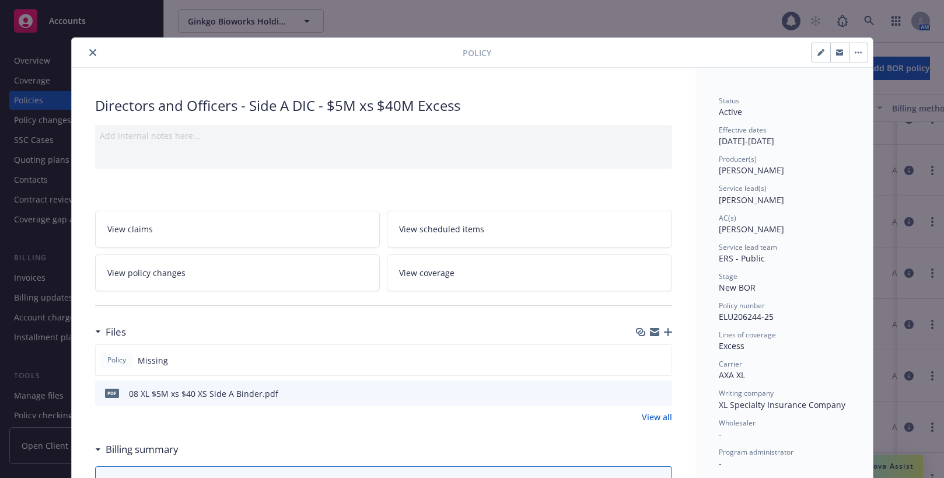
click at [89, 52] on icon "close" at bounding box center [92, 52] width 7 height 7
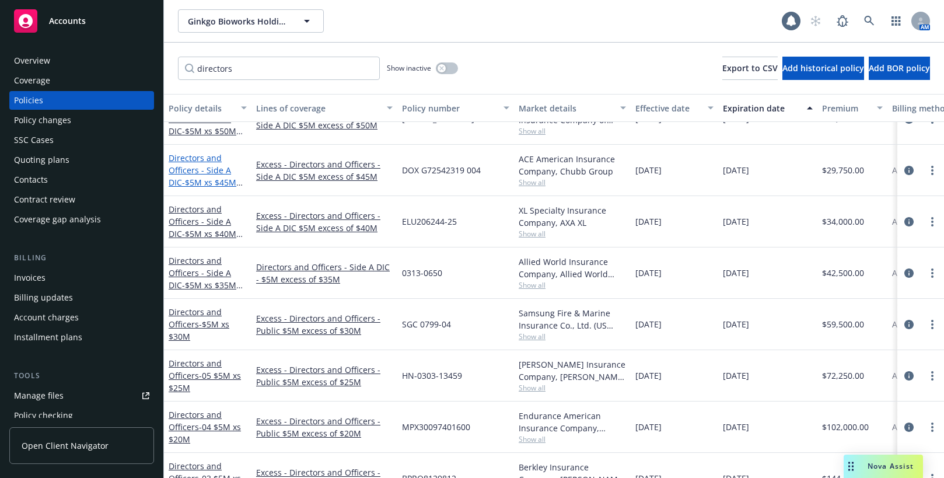
click at [220, 169] on link "Directors and Officers - Side A DIC - $5M xs $45M Excess" at bounding box center [203, 176] width 68 height 48
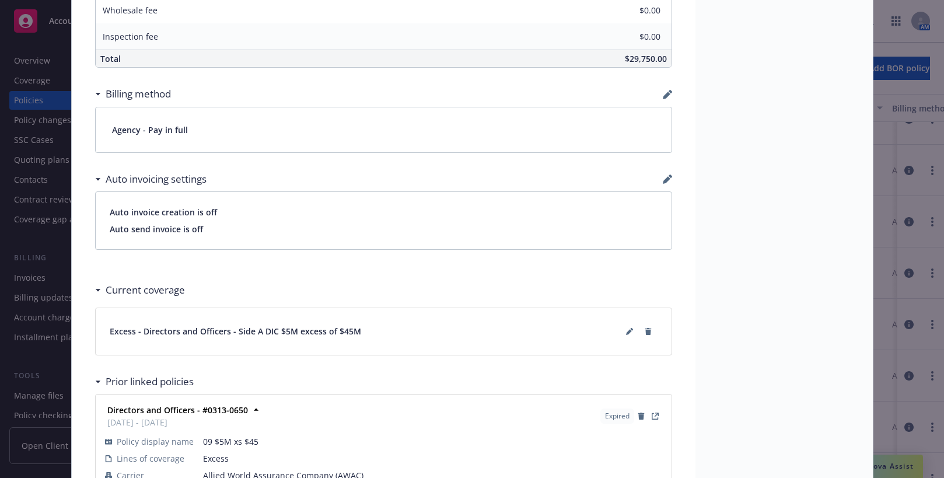
scroll to position [768, 0]
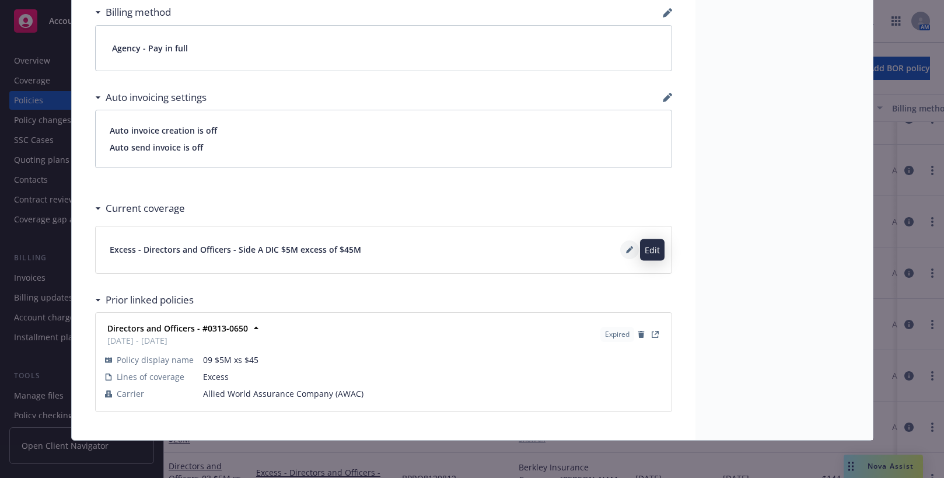
click at [626, 250] on icon at bounding box center [629, 250] width 6 height 6
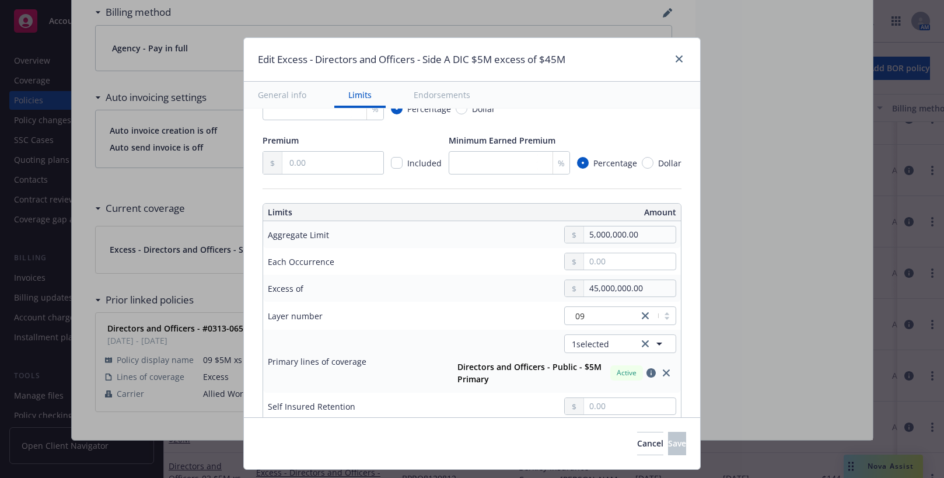
scroll to position [350, 0]
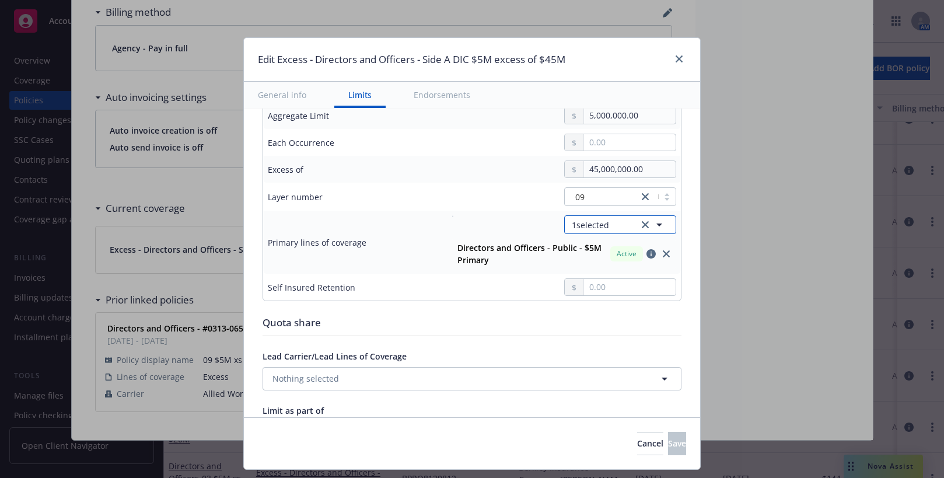
click at [656, 224] on icon "button" at bounding box center [659, 224] width 6 height 3
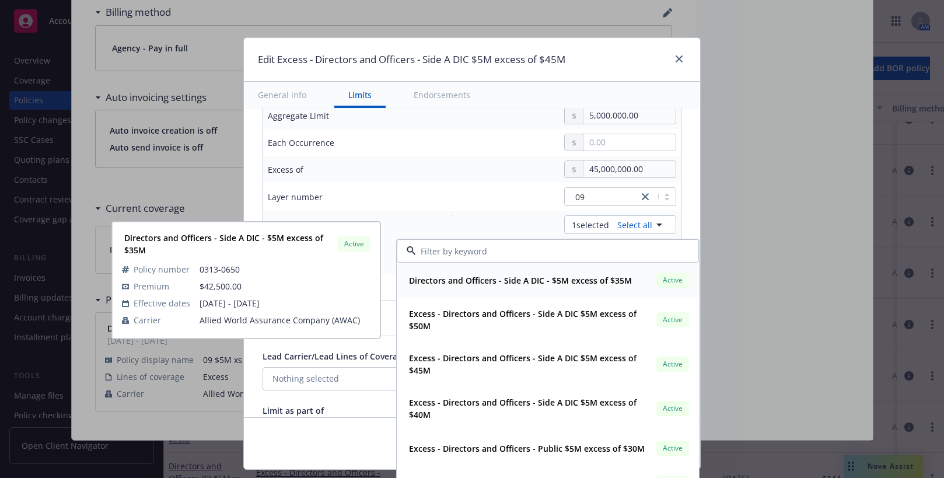
click at [601, 281] on strong "Directors and Officers - Side A DIC - $5M excess of $35M" at bounding box center [520, 280] width 223 height 11
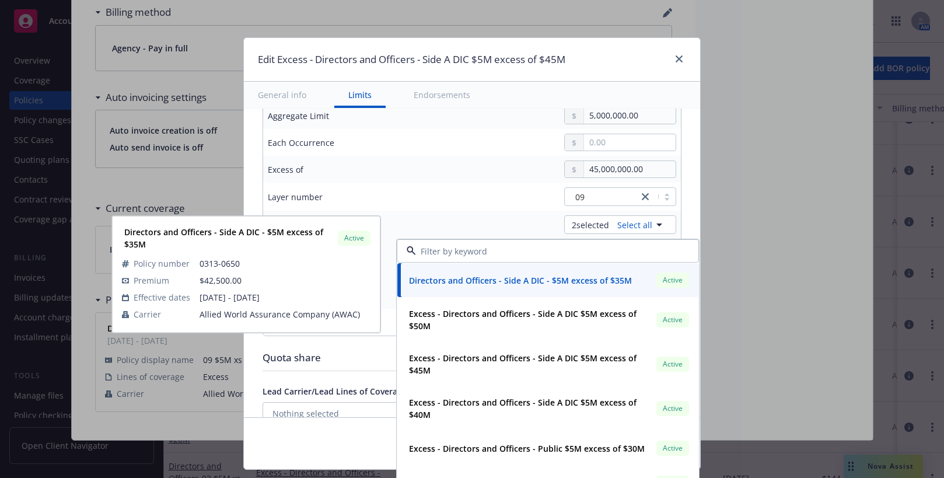
click at [489, 198] on div "09" at bounding box center [559, 196] width 233 height 19
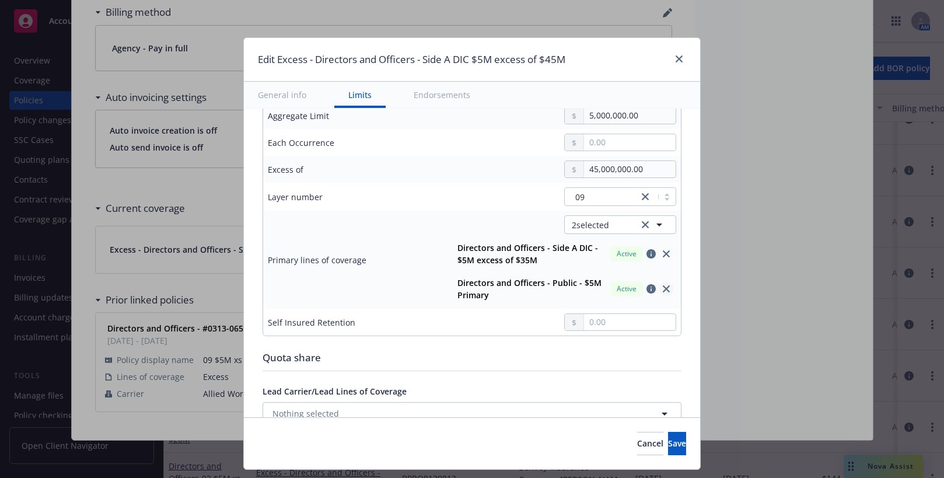
click at [663, 287] on icon "close" at bounding box center [666, 288] width 7 height 7
type input "Directors and Officers - Side A DIC $5M excess of $45M"
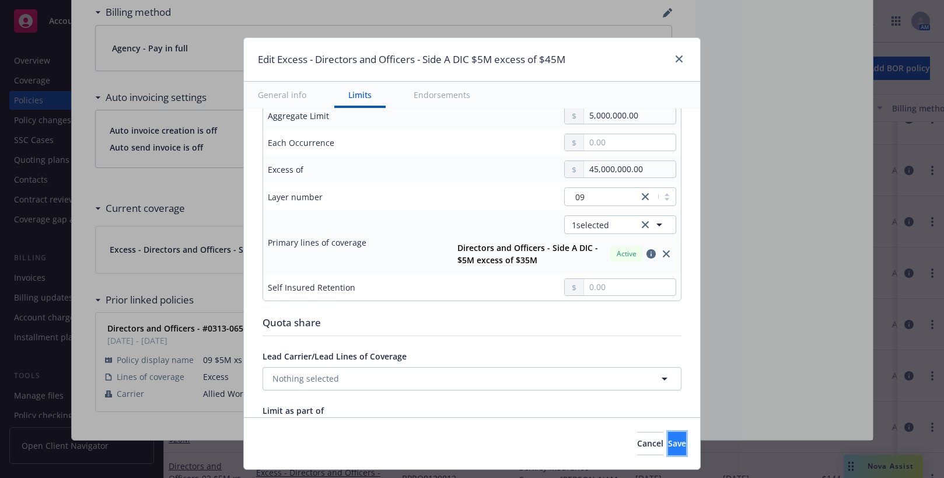
click at [668, 443] on span "Save" at bounding box center [677, 443] width 18 height 11
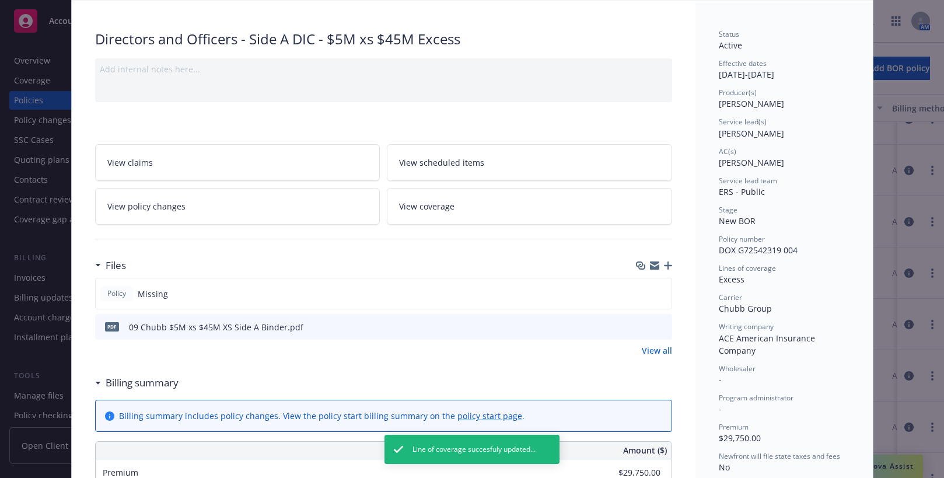
scroll to position [0, 0]
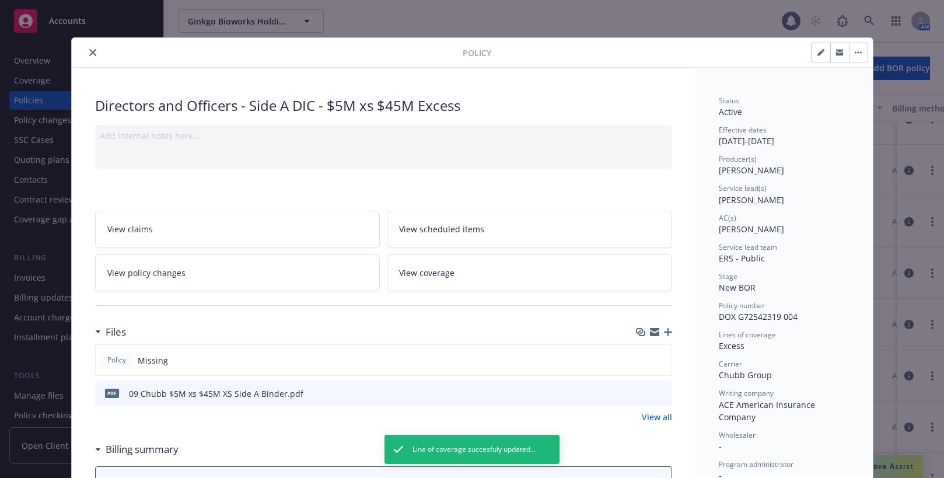
click at [89, 51] on icon "close" at bounding box center [92, 52] width 7 height 7
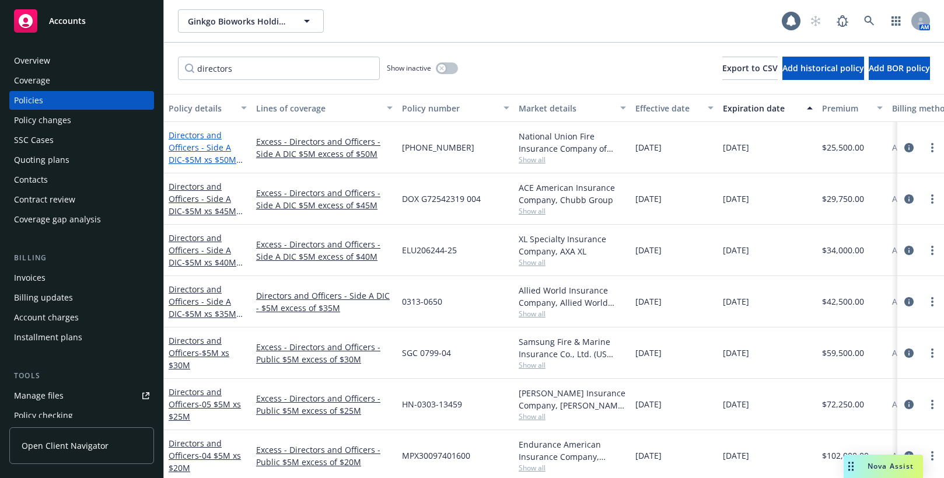
click at [210, 147] on link "Directors and Officers - Side A DIC - $5M xs $50M Excess" at bounding box center [203, 154] width 68 height 48
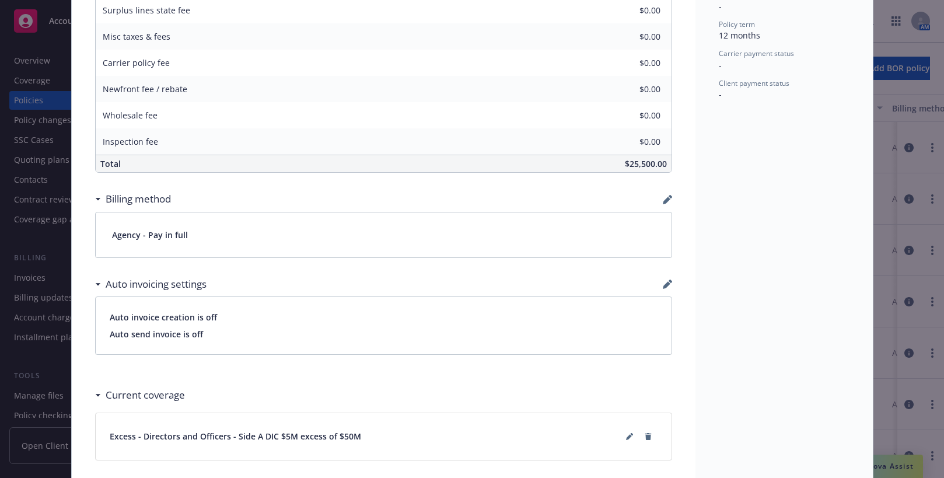
scroll to position [700, 0]
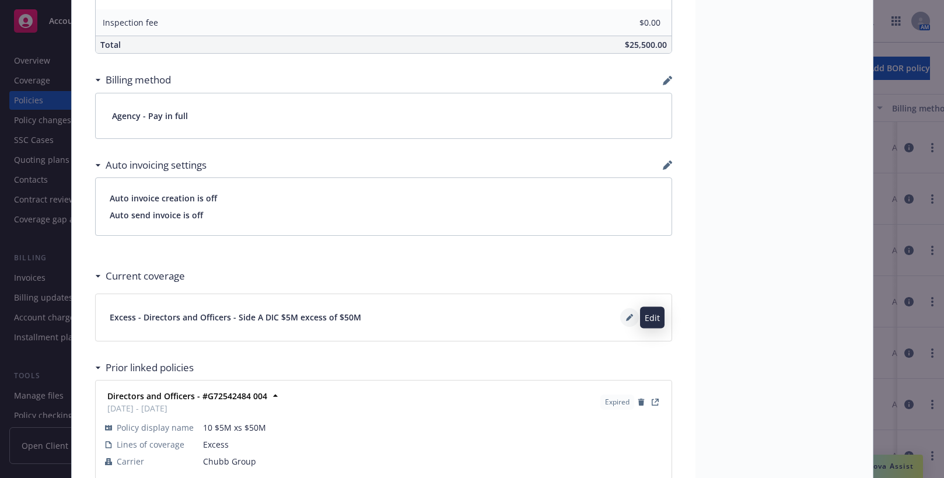
click at [627, 317] on icon at bounding box center [629, 317] width 7 height 7
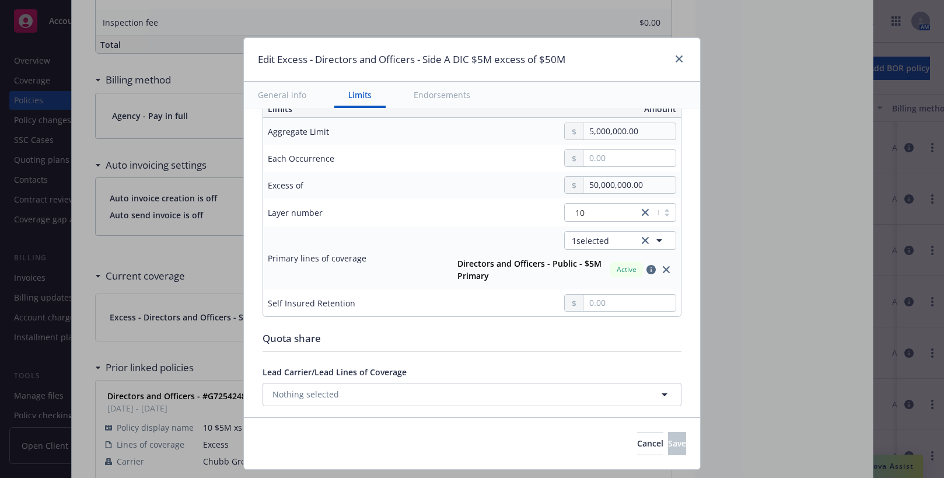
scroll to position [350, 0]
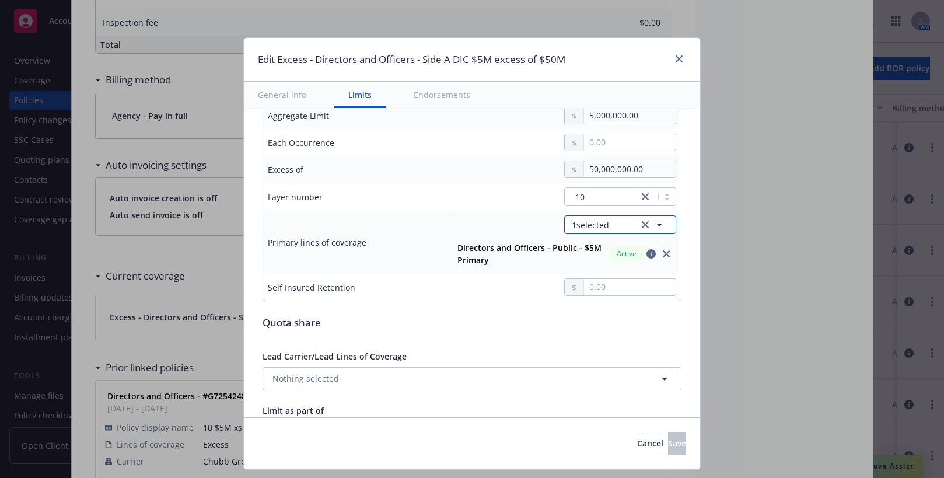
click at [652, 226] on icon "button" at bounding box center [659, 225] width 14 height 14
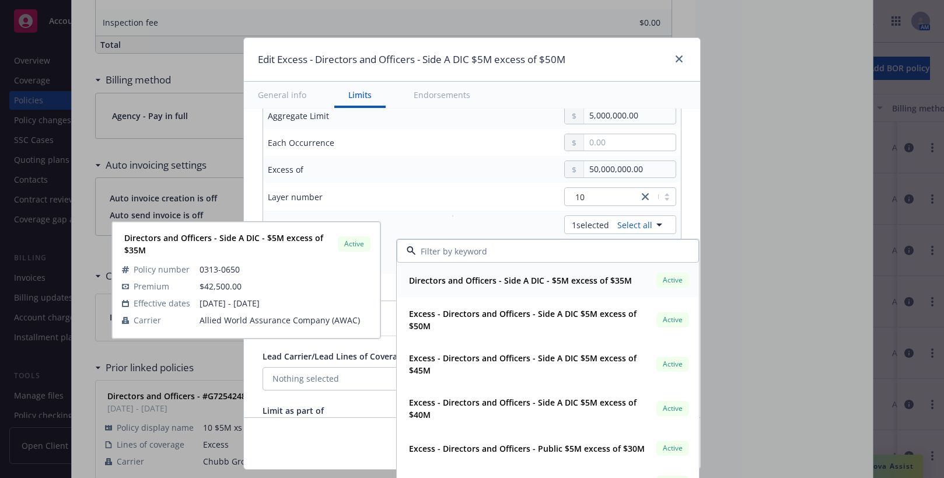
click at [594, 280] on strong "Directors and Officers - Side A DIC - $5M excess of $35M" at bounding box center [520, 280] width 223 height 11
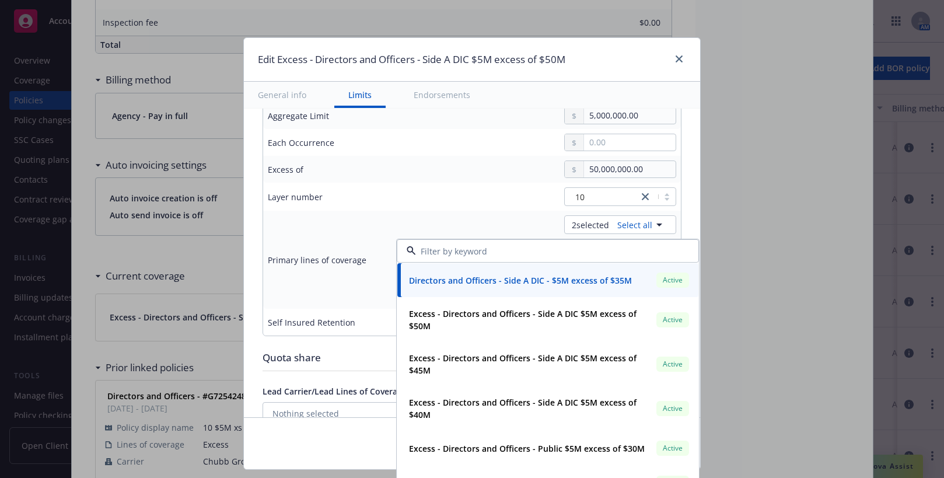
click at [482, 206] on div "10" at bounding box center [559, 196] width 233 height 19
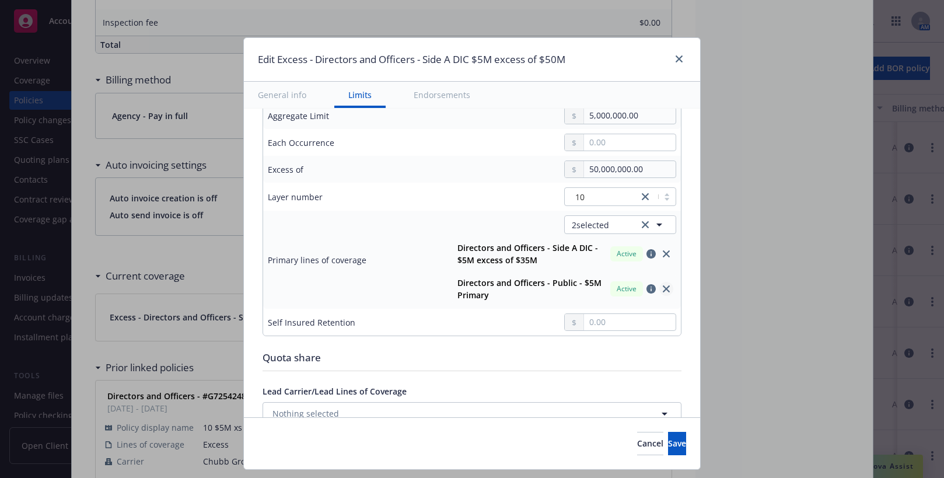
click at [663, 288] on icon "close" at bounding box center [666, 288] width 7 height 7
type input "Directors and Officers - Side A DIC $5M excess of $50M"
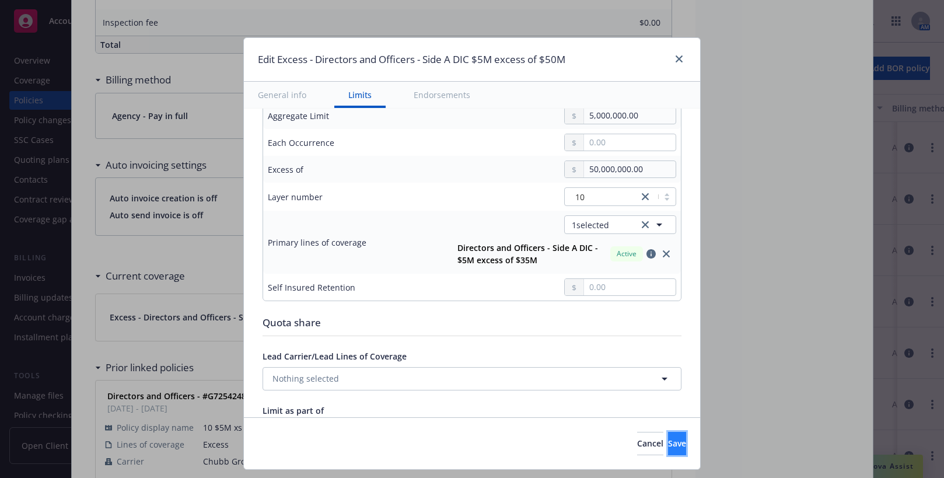
click at [668, 445] on span "Save" at bounding box center [677, 443] width 18 height 11
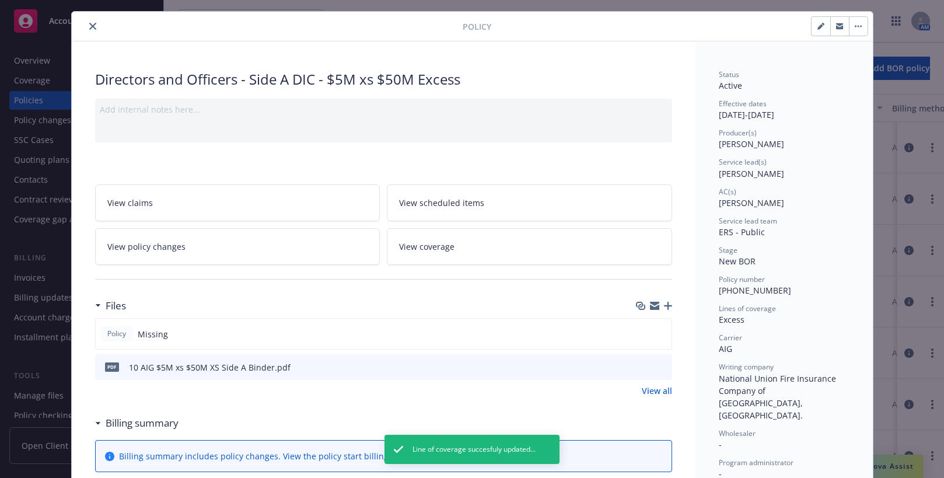
scroll to position [0, 0]
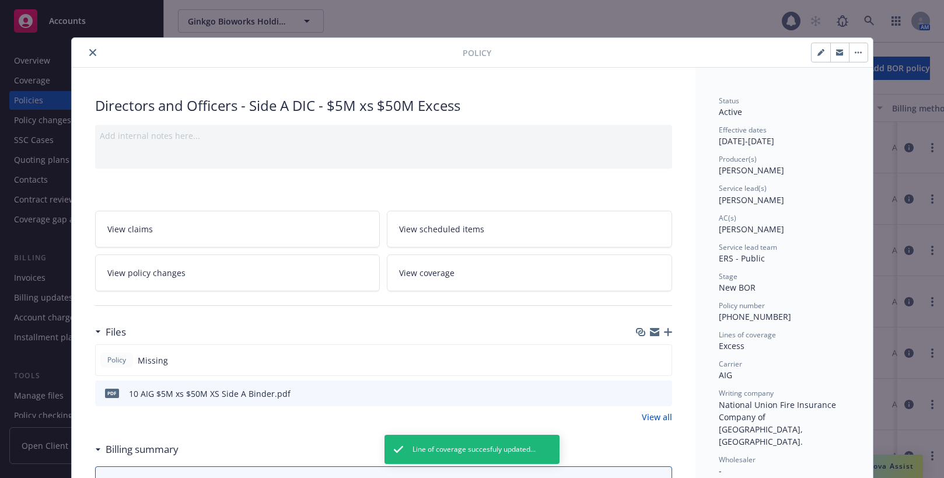
click at [89, 54] on icon "close" at bounding box center [92, 52] width 7 height 7
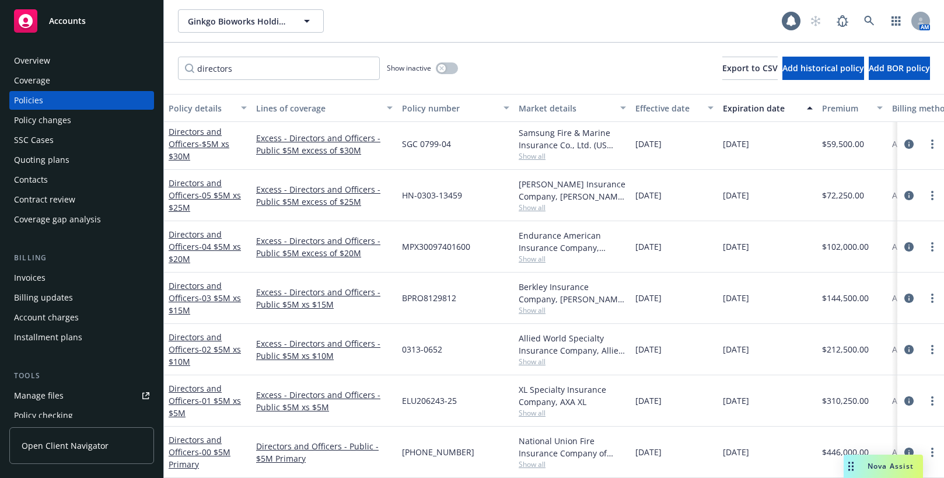
scroll to position [204, 0]
click at [186, 391] on link "Directors and Officers - 01 $5M xs $5M" at bounding box center [205, 401] width 72 height 36
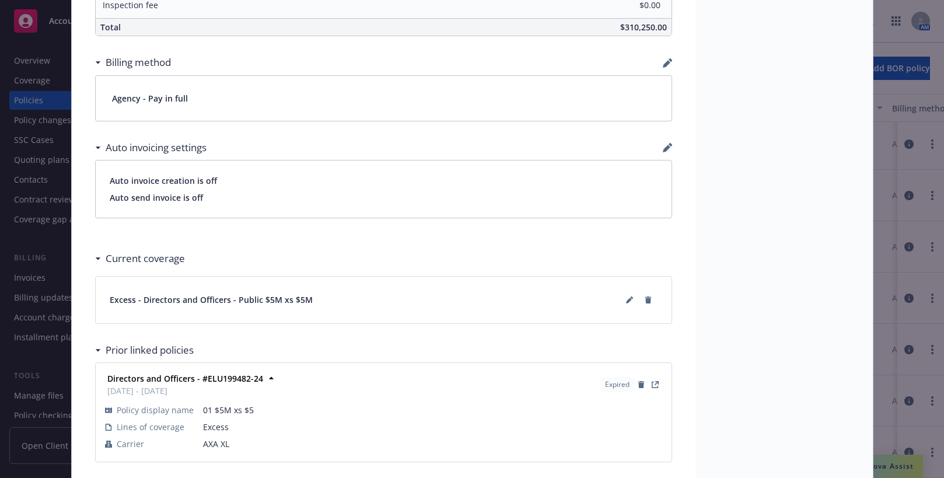
scroll to position [768, 0]
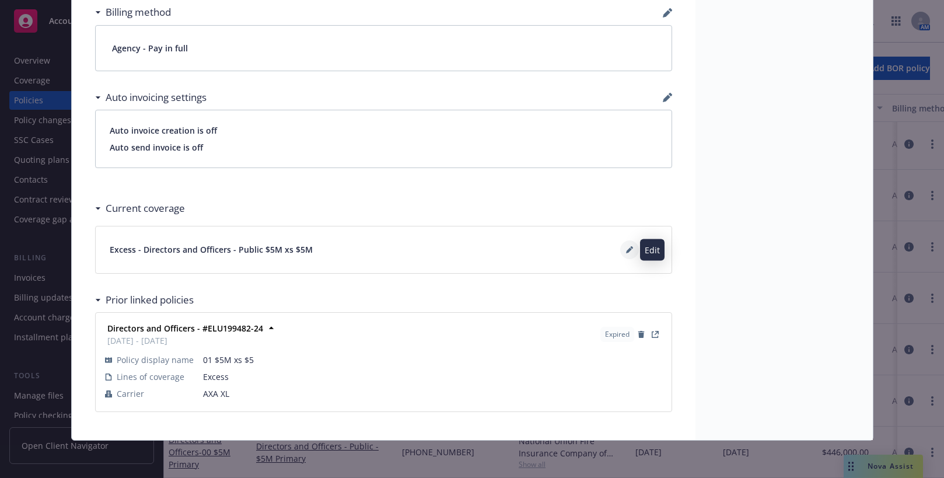
click at [626, 251] on icon at bounding box center [629, 249] width 7 height 7
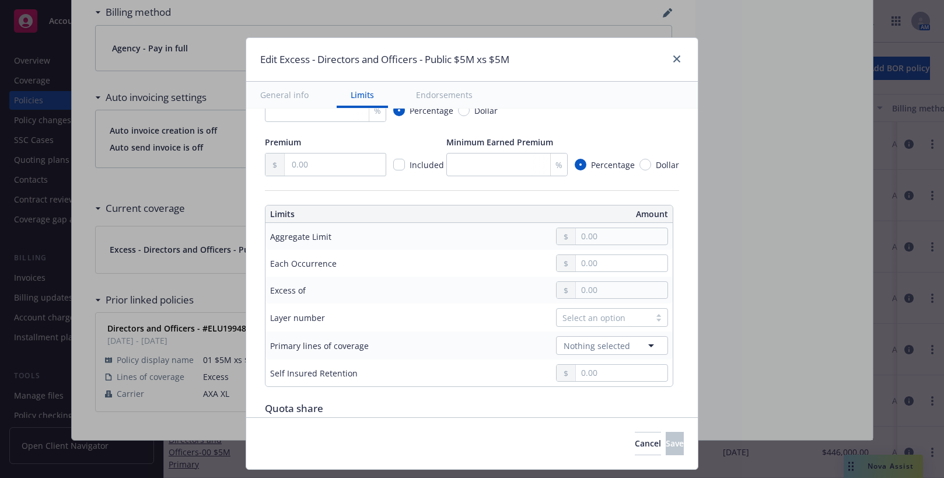
scroll to position [350, 0]
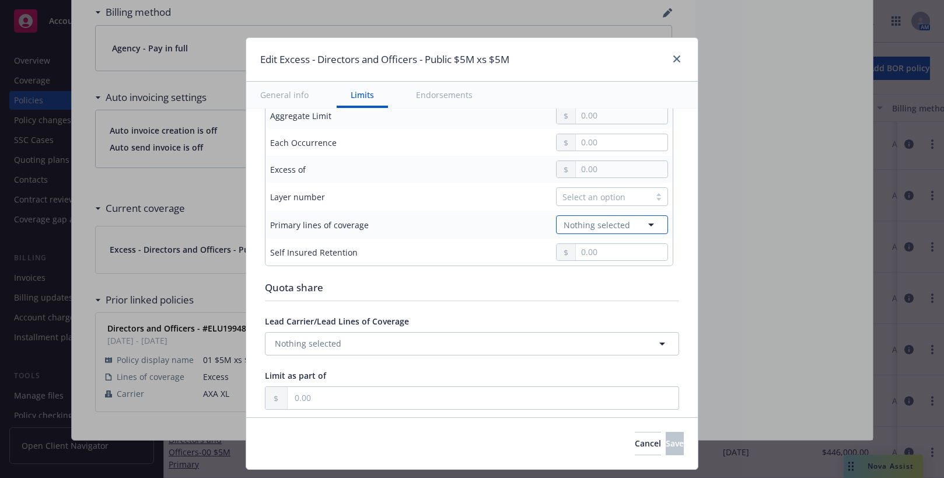
click at [648, 224] on icon "button" at bounding box center [651, 224] width 6 height 3
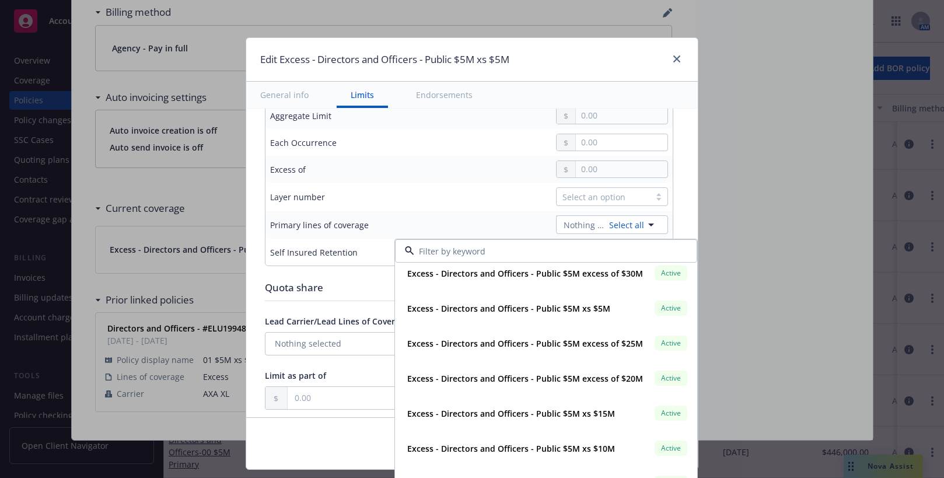
scroll to position [233, 0]
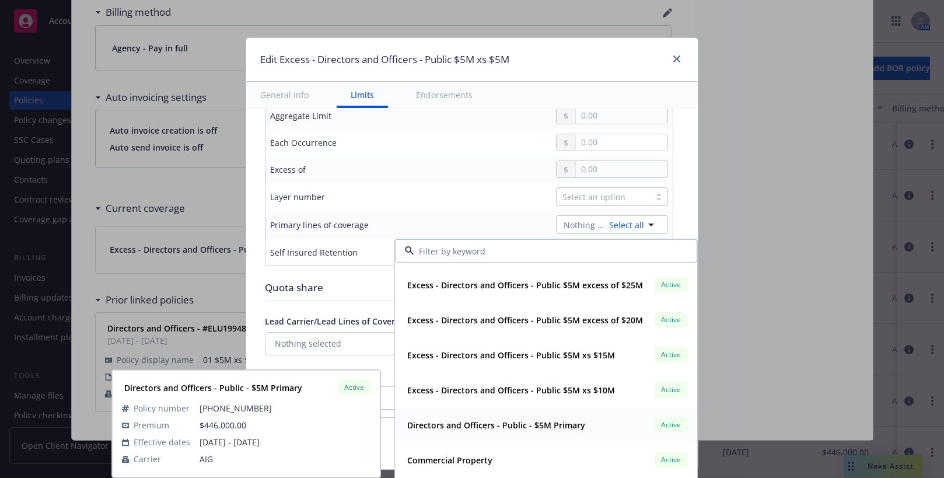
click at [571, 427] on strong "Directors and Officers - Public - $5M Primary" at bounding box center [496, 424] width 178 height 11
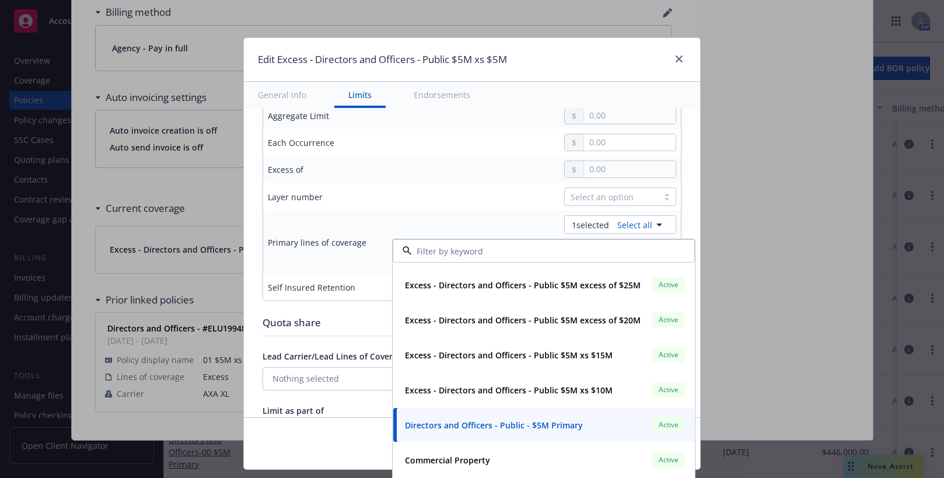
click at [440, 208] on td "Select an option" at bounding box center [559, 197] width 243 height 28
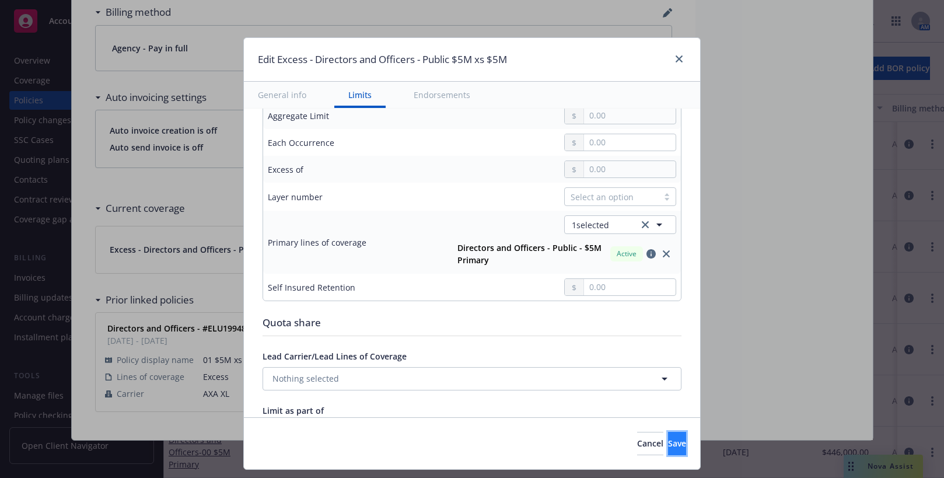
click at [668, 445] on span "Save" at bounding box center [677, 443] width 18 height 11
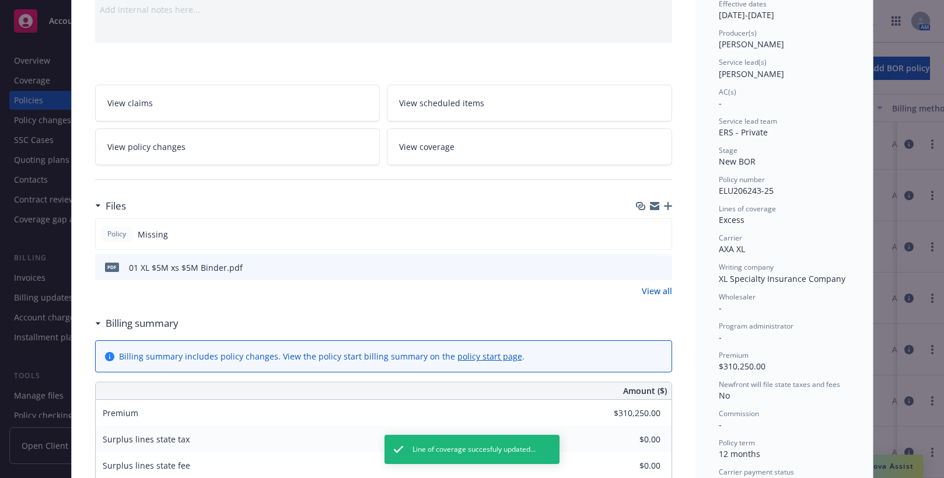
scroll to position [0, 0]
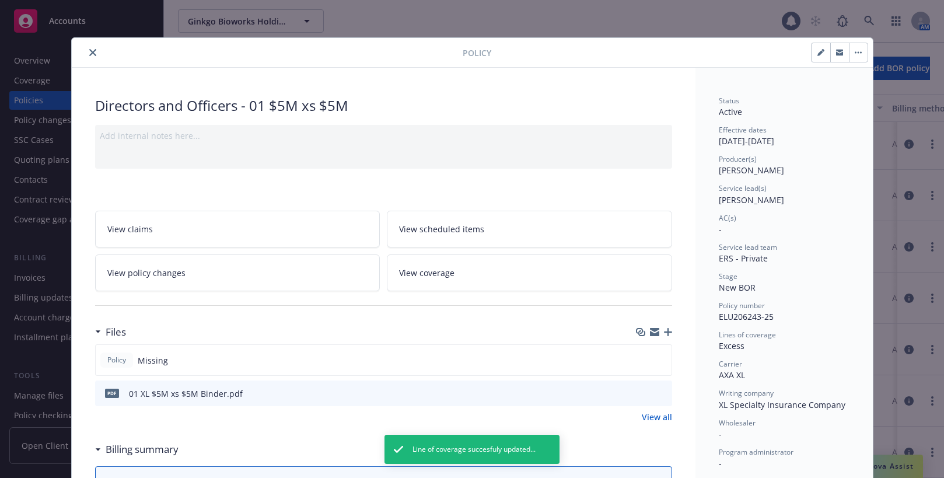
click at [89, 53] on icon "close" at bounding box center [92, 52] width 7 height 7
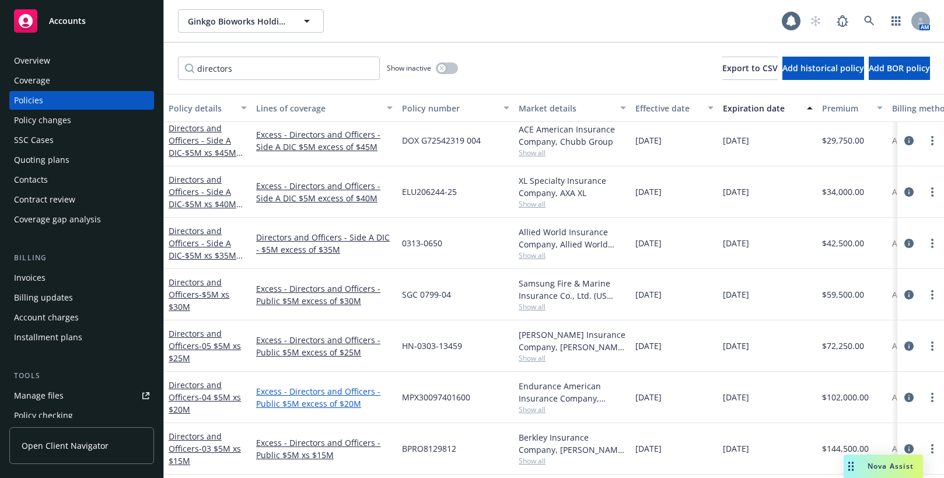
scroll to position [117, 0]
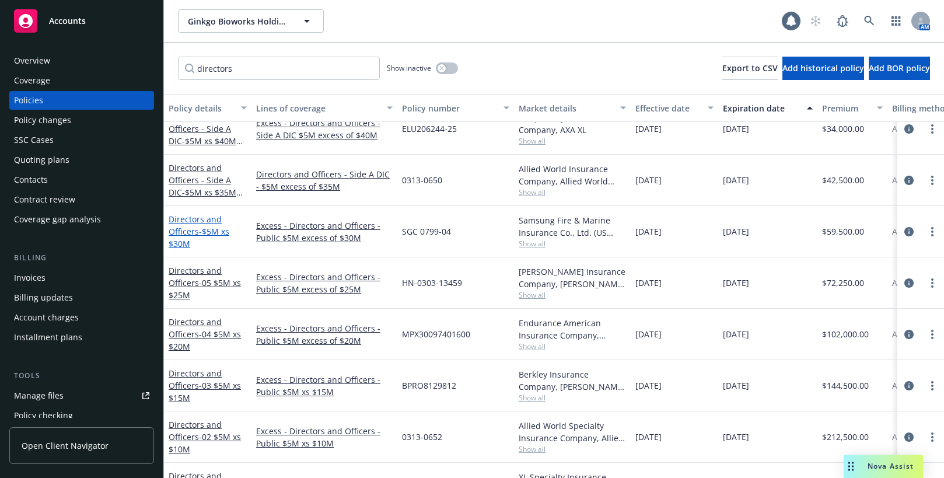
click at [224, 232] on span "- $5M xs $30M" at bounding box center [199, 237] width 61 height 23
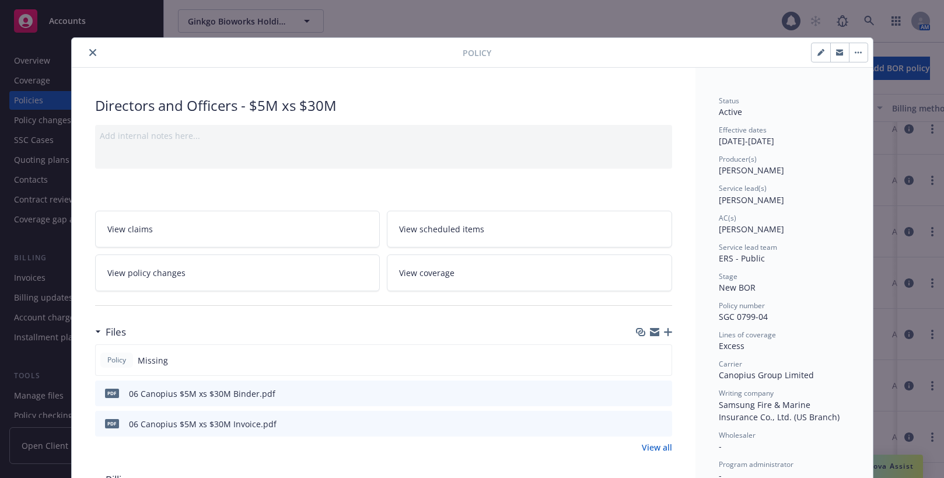
click at [817, 52] on icon "button" at bounding box center [820, 52] width 7 height 7
select select "NEW_BOR"
select select "12"
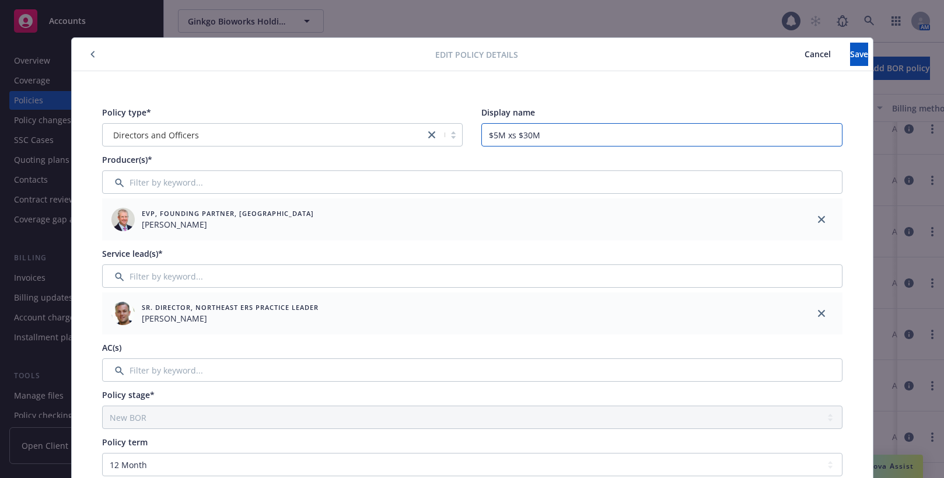
click at [485, 136] on input "$5M xs $30M" at bounding box center [661, 134] width 361 height 23
type input "06 $5M xs $30M"
click at [850, 53] on span "Save" at bounding box center [859, 53] width 18 height 11
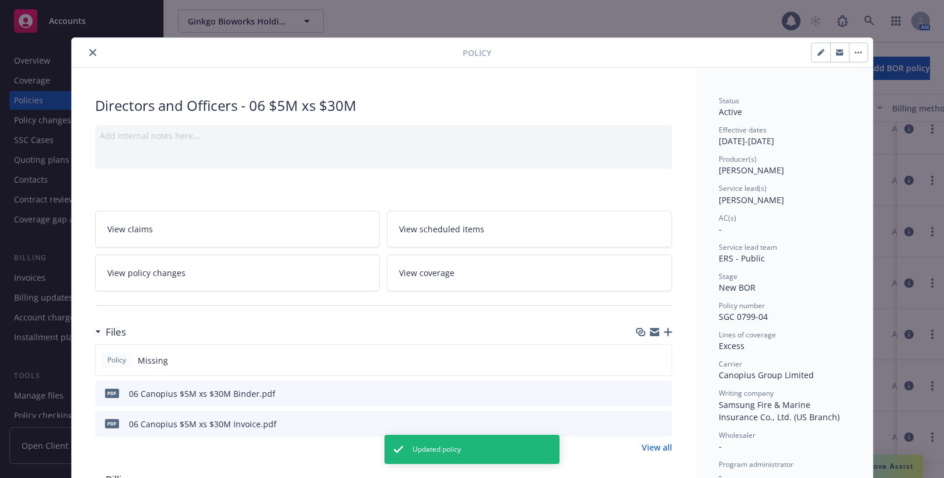
click at [89, 51] on icon "close" at bounding box center [92, 52] width 7 height 7
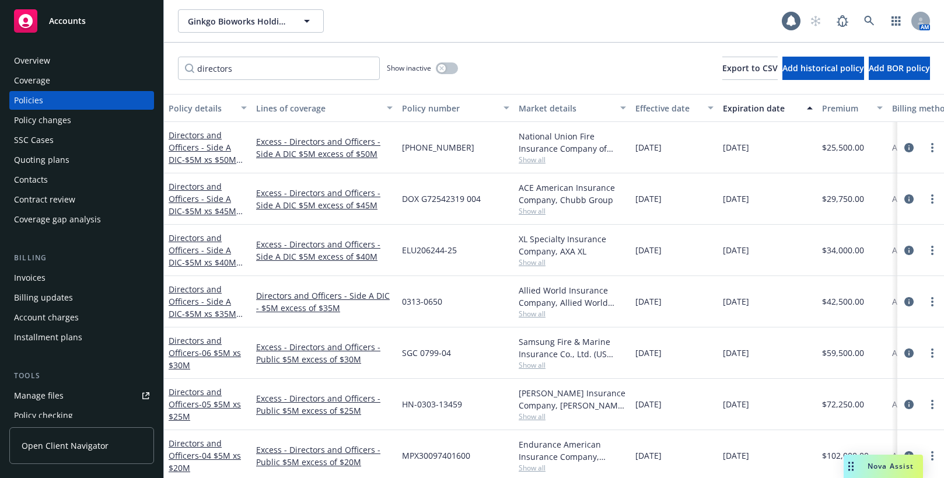
click at [38, 278] on div "Invoices" at bounding box center [30, 277] width 32 height 19
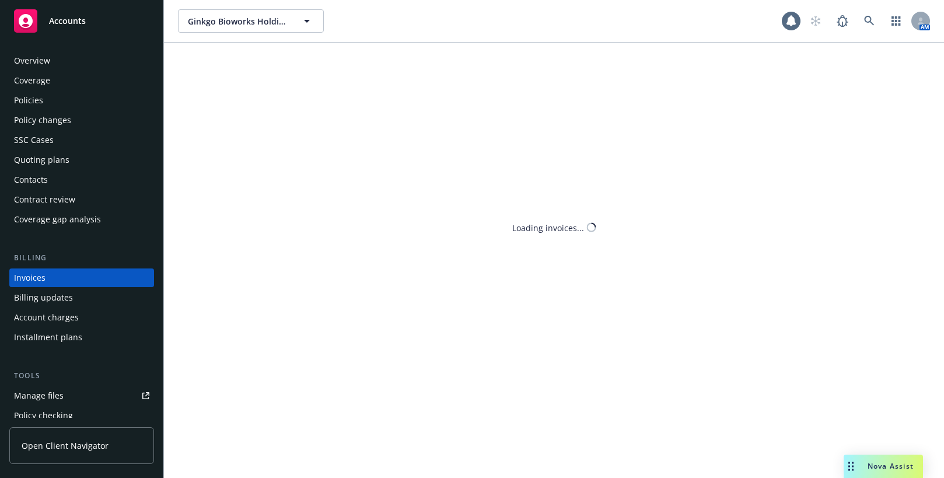
scroll to position [20, 0]
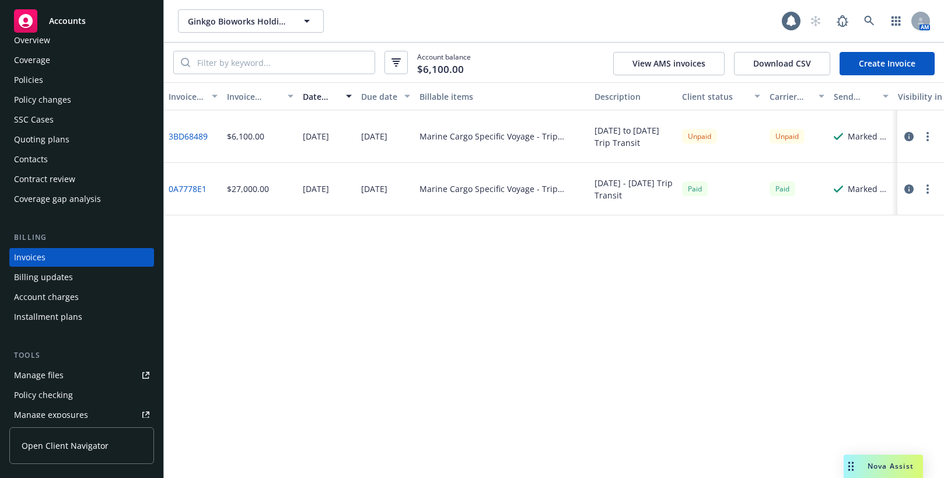
click at [879, 65] on link "Create Invoice" at bounding box center [886, 63] width 95 height 23
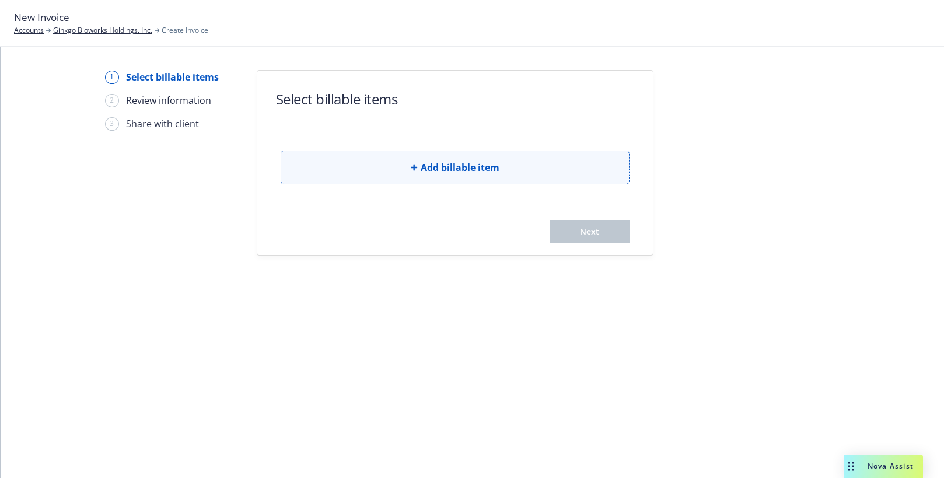
click at [468, 167] on span "Add billable item" at bounding box center [460, 167] width 79 height 14
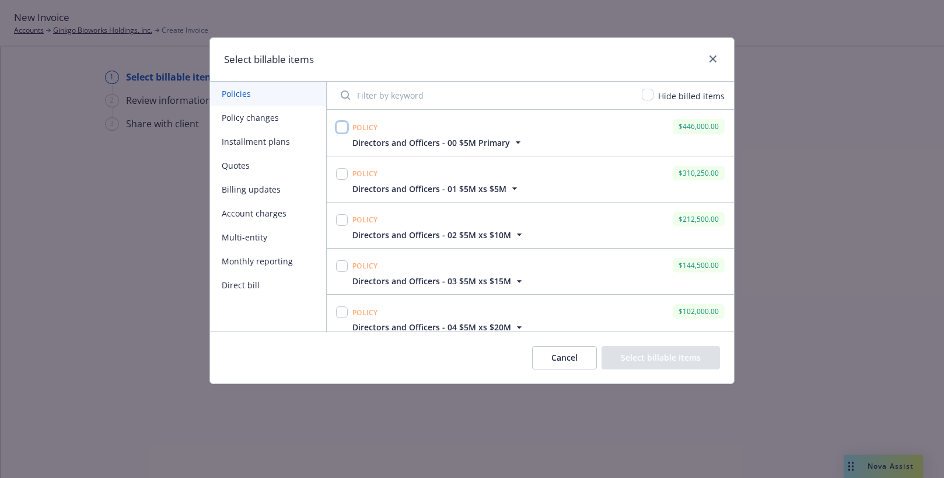
click at [342, 127] on input "checkbox" at bounding box center [342, 127] width 12 height 12
checkbox input "true"
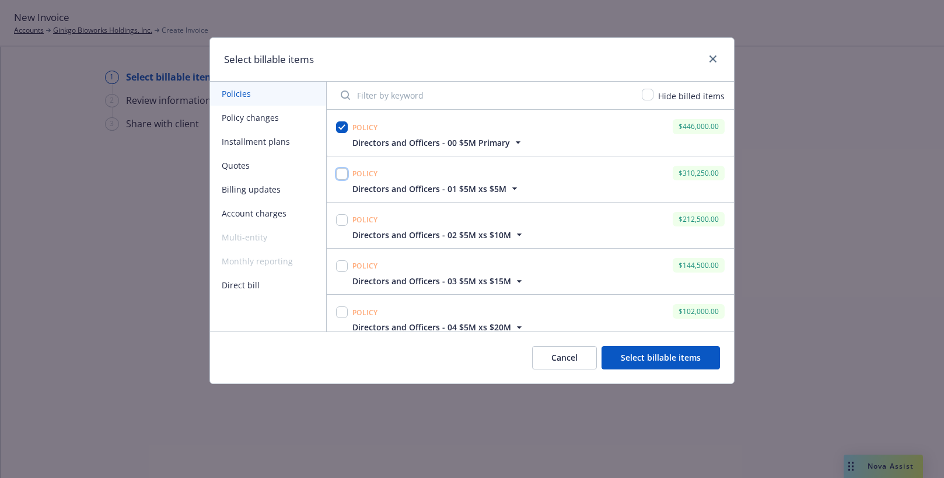
click at [343, 173] on input "checkbox" at bounding box center [342, 174] width 12 height 12
checkbox input "true"
click at [340, 222] on input "checkbox" at bounding box center [342, 220] width 12 height 12
checkbox input "true"
click at [343, 269] on input "checkbox" at bounding box center [342, 266] width 12 height 12
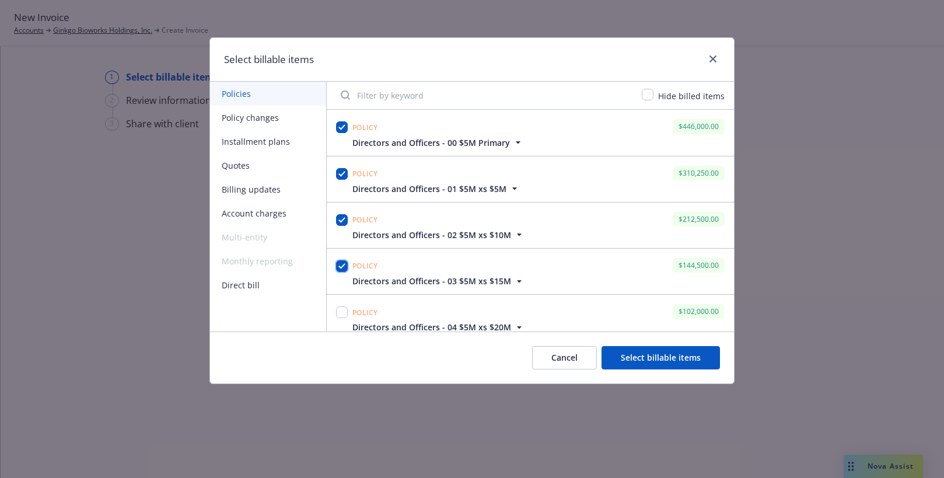
checkbox input "true"
click at [342, 311] on input "checkbox" at bounding box center [342, 312] width 12 height 12
checkbox input "true"
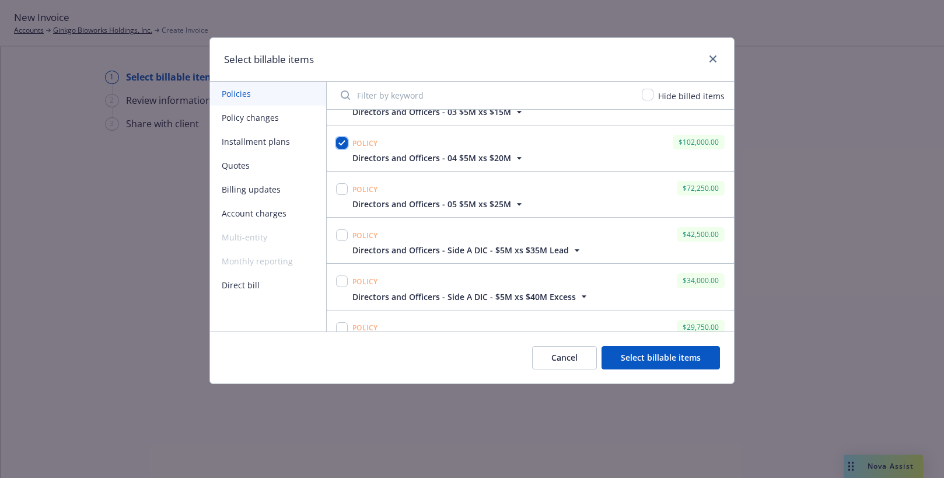
scroll to position [175, 0]
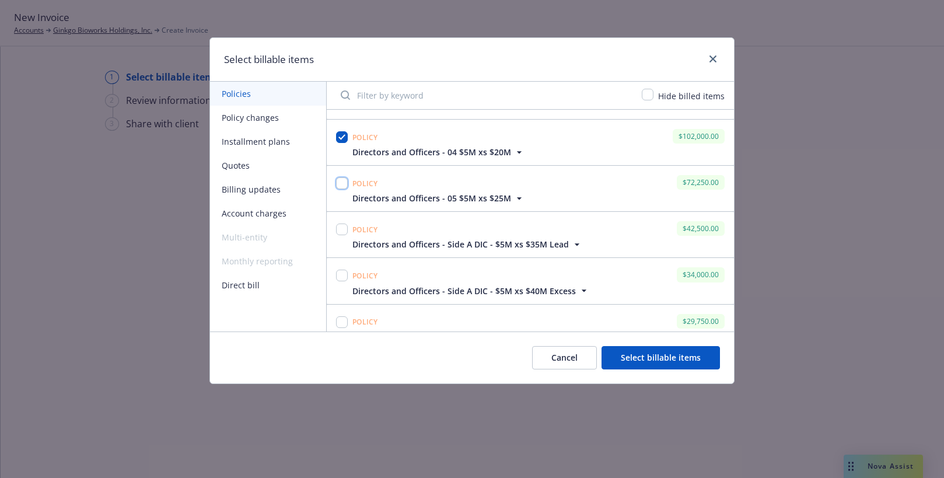
click at [344, 185] on input "checkbox" at bounding box center [342, 183] width 12 height 12
checkbox input "true"
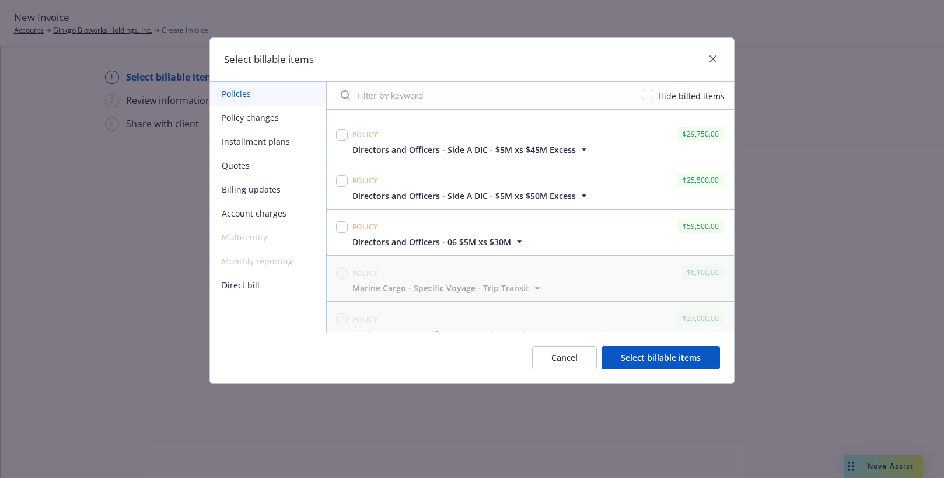
scroll to position [408, 0]
click at [341, 180] on input "checkbox" at bounding box center [342, 181] width 12 height 12
checkbox input "true"
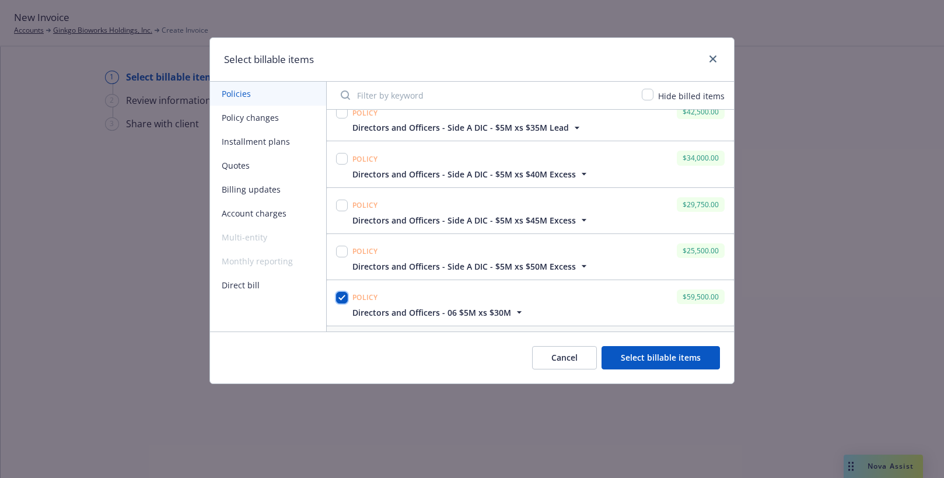
scroll to position [233, 0]
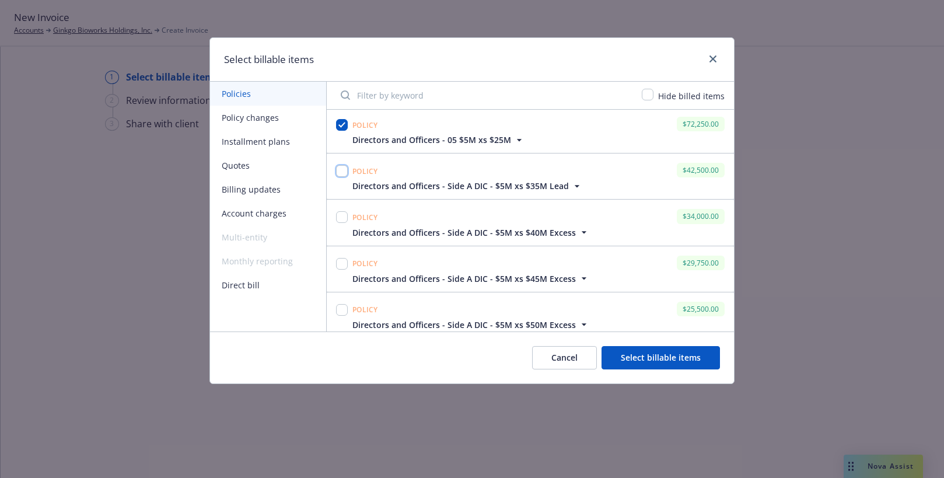
click at [342, 170] on input "checkbox" at bounding box center [342, 171] width 12 height 12
checkbox input "true"
click at [344, 215] on input "checkbox" at bounding box center [342, 217] width 12 height 12
checkbox input "true"
click at [341, 265] on input "checkbox" at bounding box center [342, 264] width 12 height 12
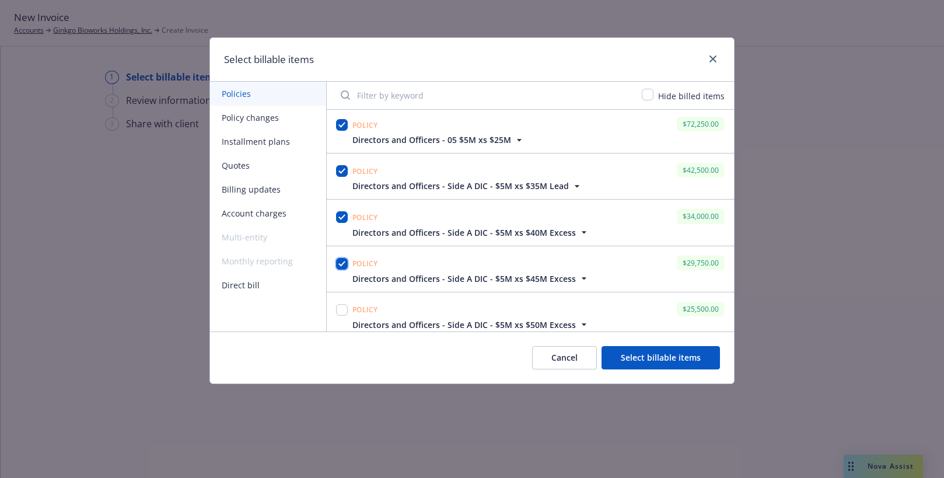
checkbox input "true"
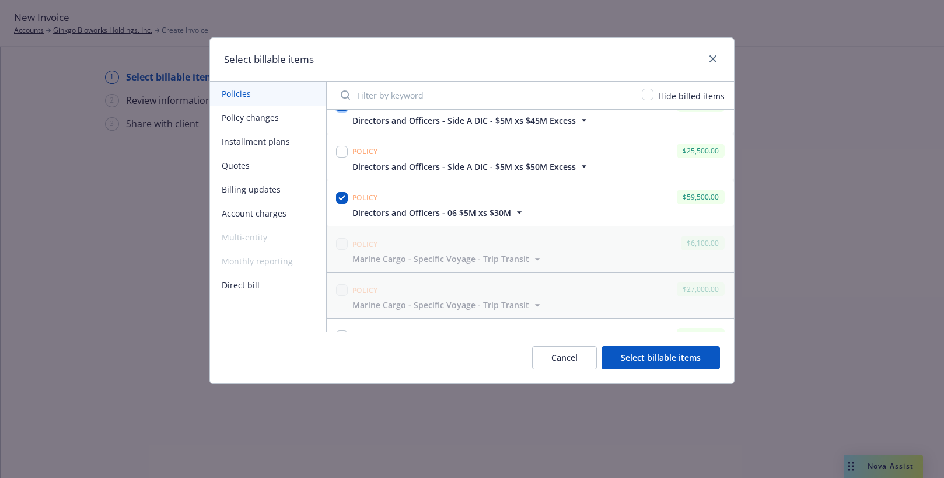
scroll to position [408, 0]
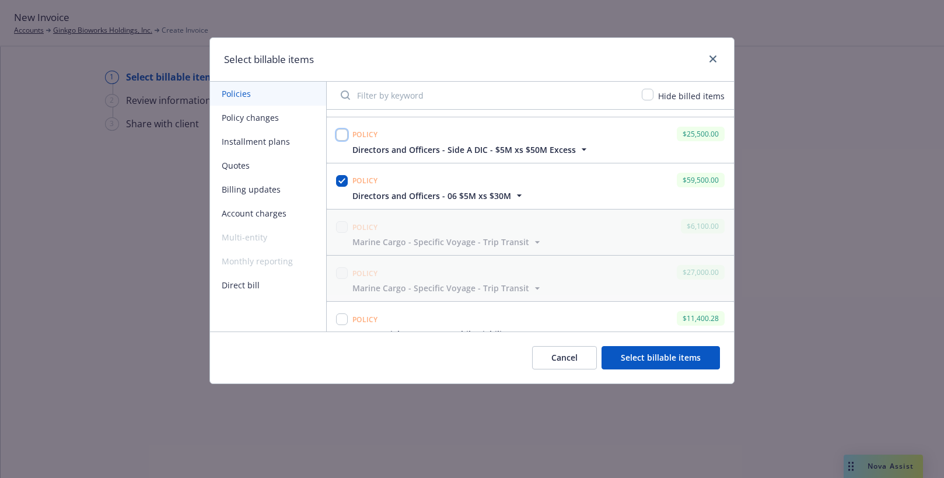
click at [346, 132] on input "checkbox" at bounding box center [342, 135] width 12 height 12
checkbox input "true"
click at [663, 360] on button "Select billable items" at bounding box center [660, 357] width 118 height 23
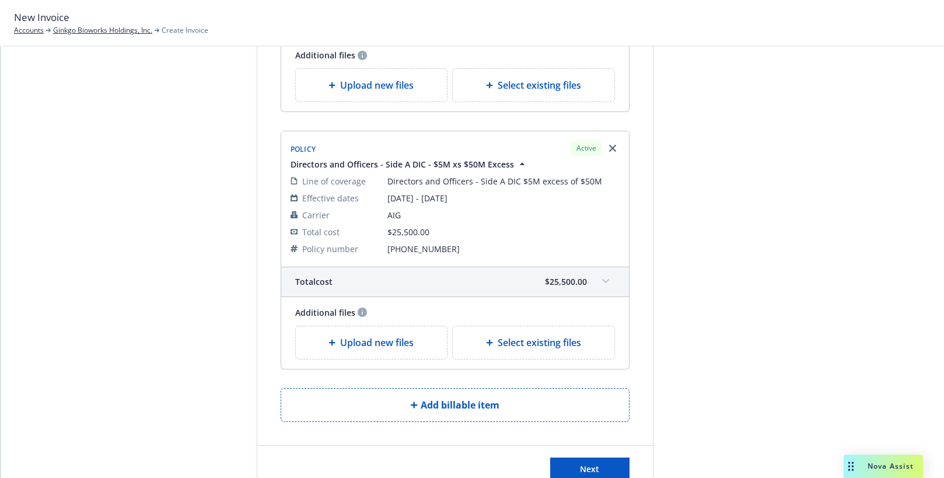
scroll to position [2607, 0]
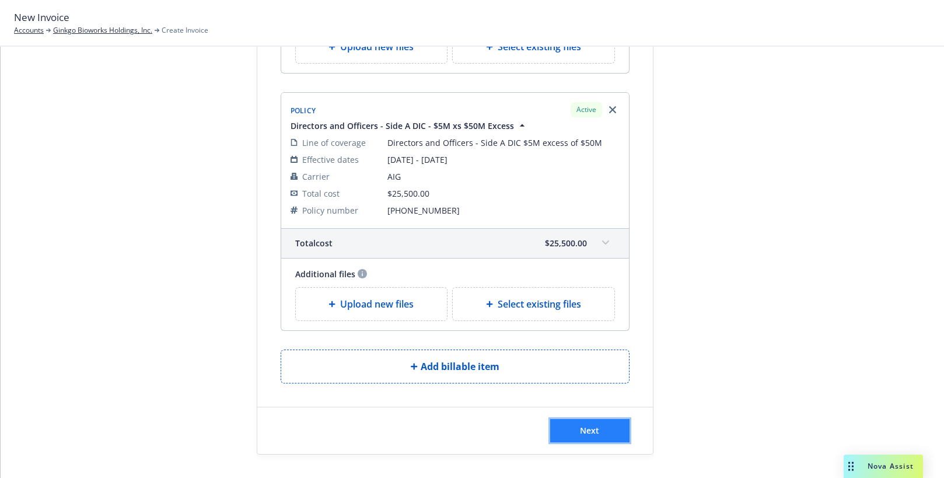
click at [581, 432] on span "Next" at bounding box center [589, 430] width 19 height 11
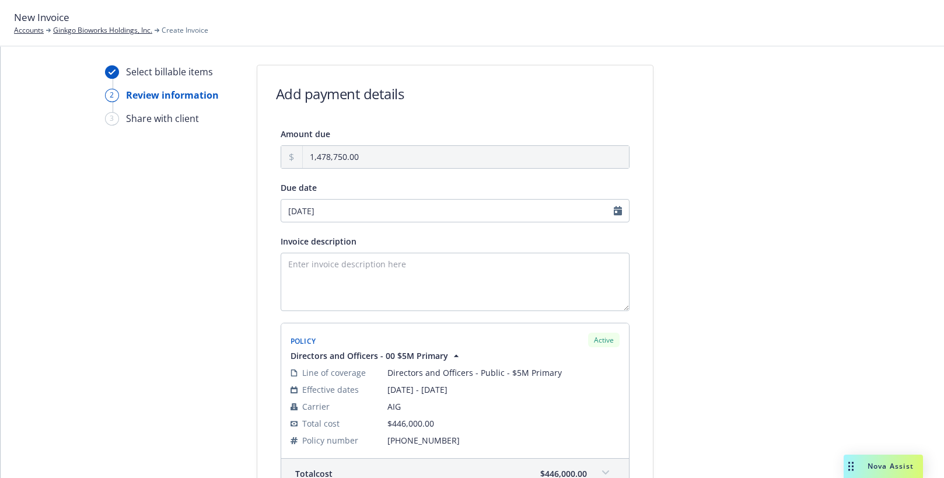
scroll to position [0, 0]
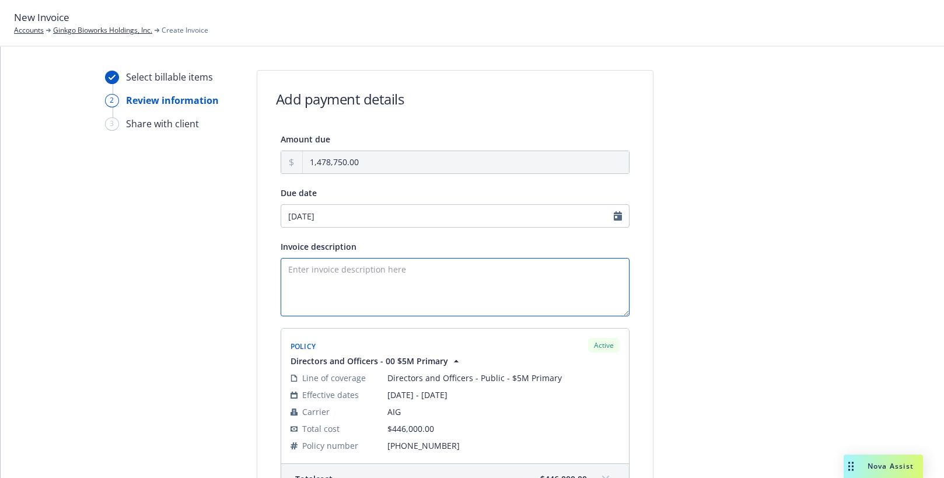
click at [382, 270] on textarea "Invoice description" at bounding box center [455, 287] width 349 height 58
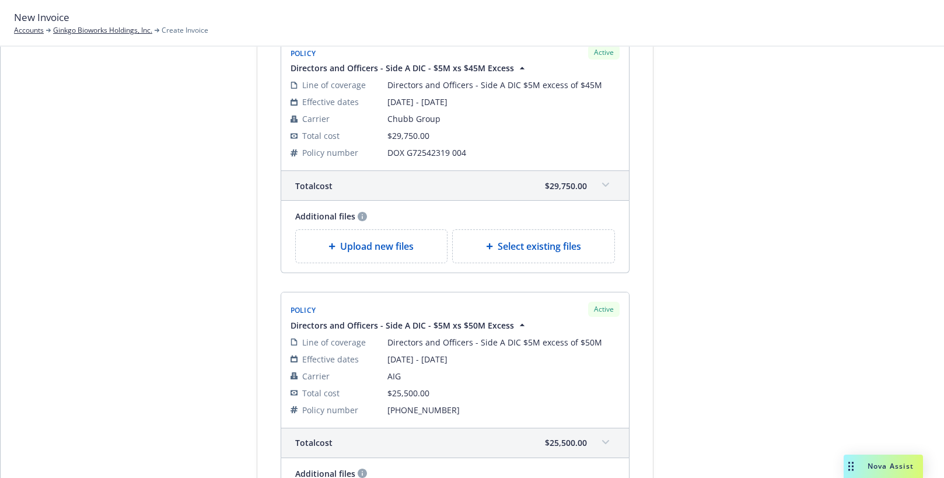
scroll to position [2751, 0]
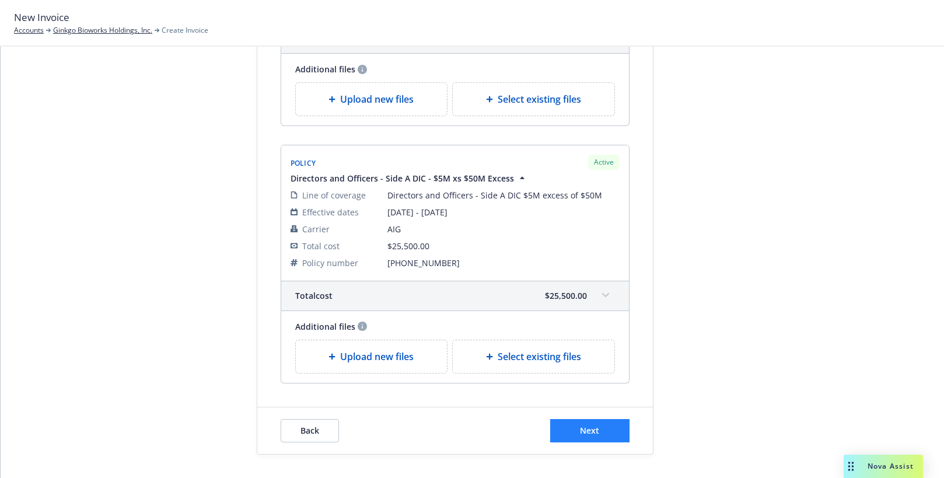
type textarea "2025-26 D&O"
click at [582, 430] on span "Next" at bounding box center [589, 430] width 19 height 11
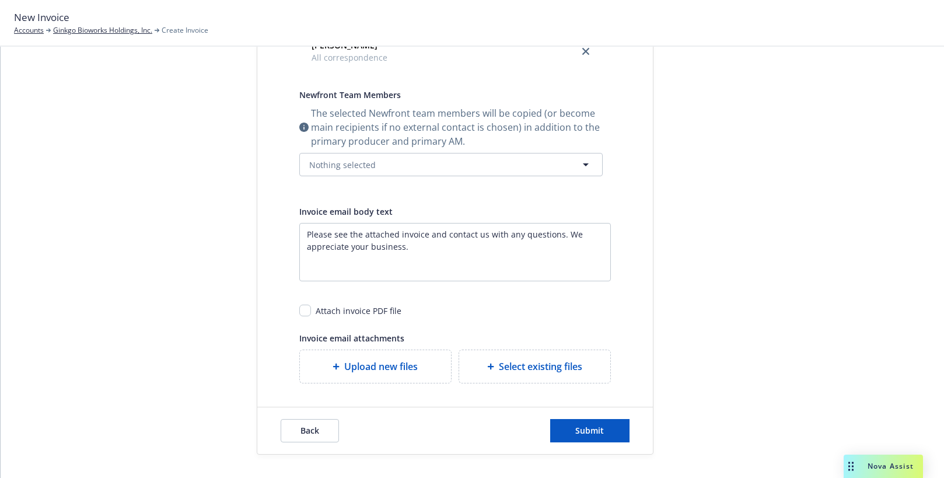
scroll to position [0, 0]
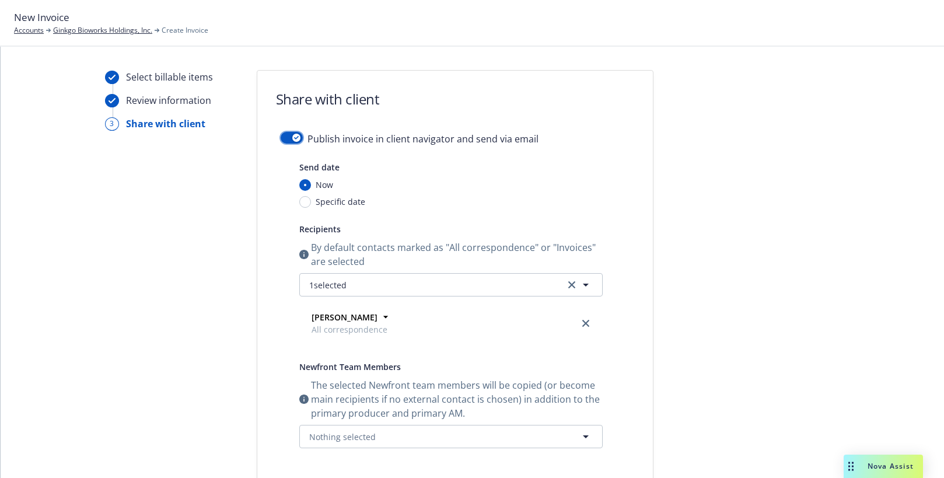
click at [281, 135] on button "button" at bounding box center [292, 138] width 22 height 12
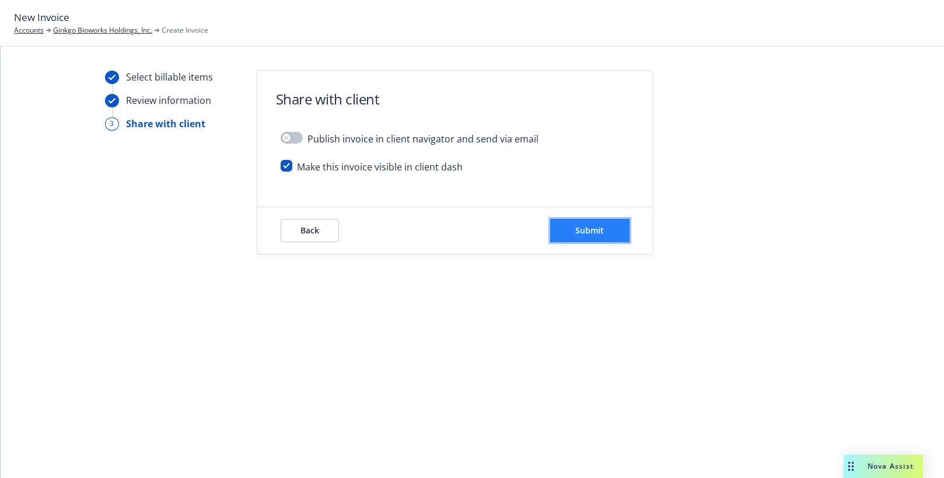
click at [589, 227] on span "Submit" at bounding box center [589, 230] width 29 height 11
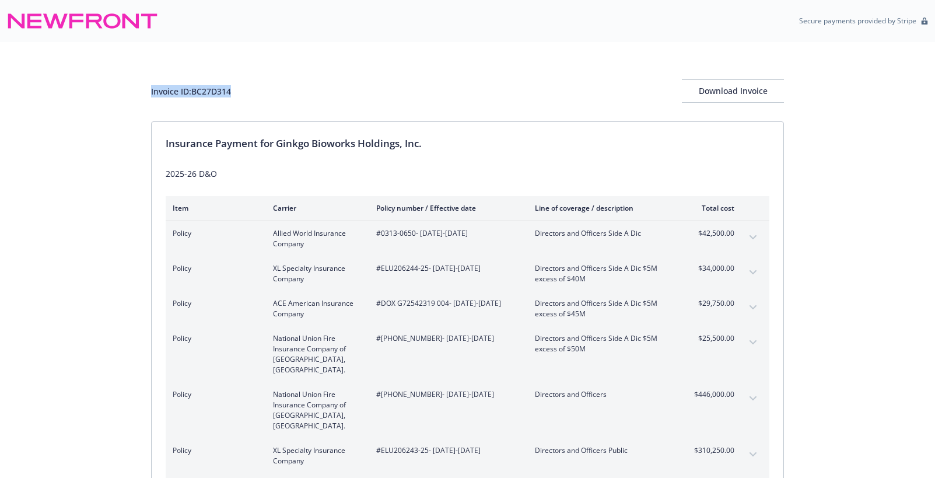
drag, startPoint x: 236, startPoint y: 89, endPoint x: 149, endPoint y: 93, distance: 87.0
click at [149, 93] on div "Invoice ID: BC27D314 Download Invoice Insurance Payment for Ginkgo Bioworks Hol…" at bounding box center [467, 402] width 935 height 720
copy div "Invoice ID: BC27D314"
click at [731, 90] on div "Download Invoice" at bounding box center [733, 91] width 102 height 22
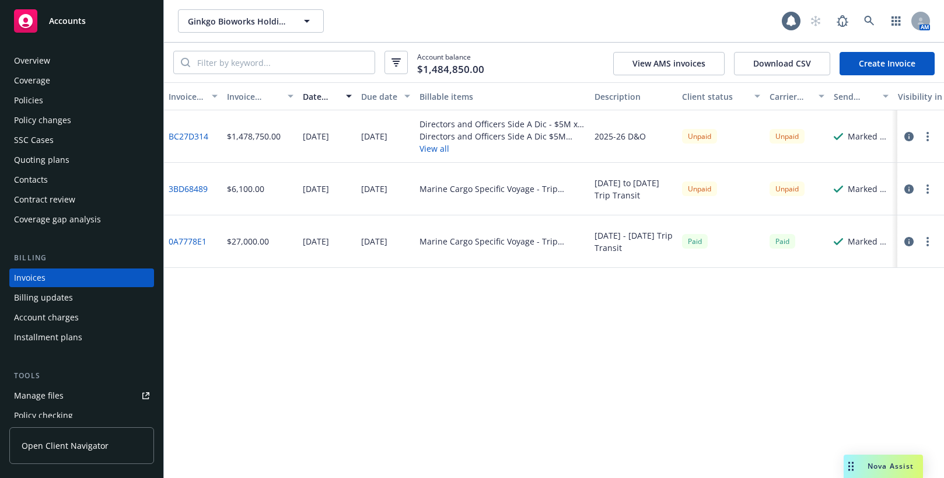
scroll to position [20, 0]
